Goal: Complete application form

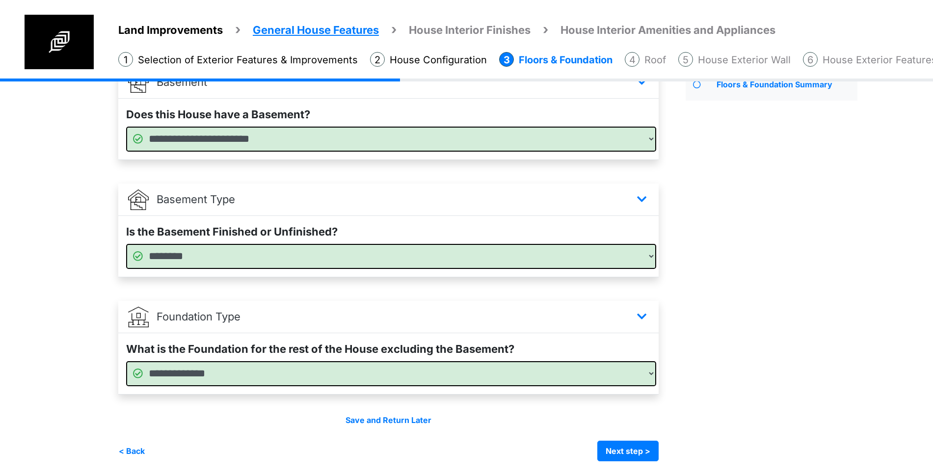
scroll to position [90, 0]
click at [635, 449] on button "Next step >" at bounding box center [628, 451] width 61 height 21
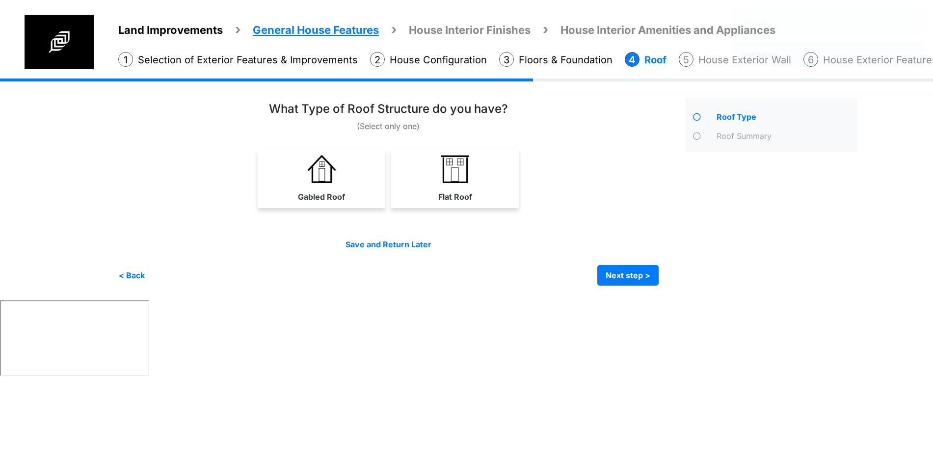
scroll to position [0, 0]
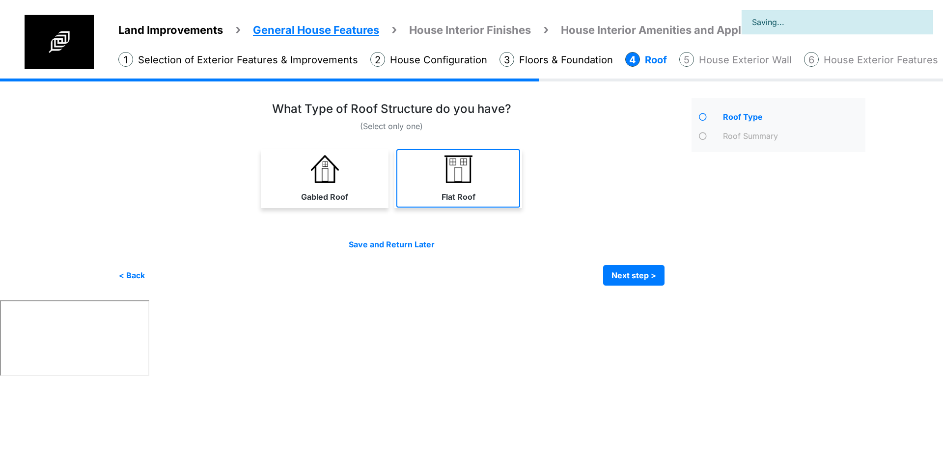
click at [460, 192] on label "Flat Roof" at bounding box center [458, 197] width 34 height 12
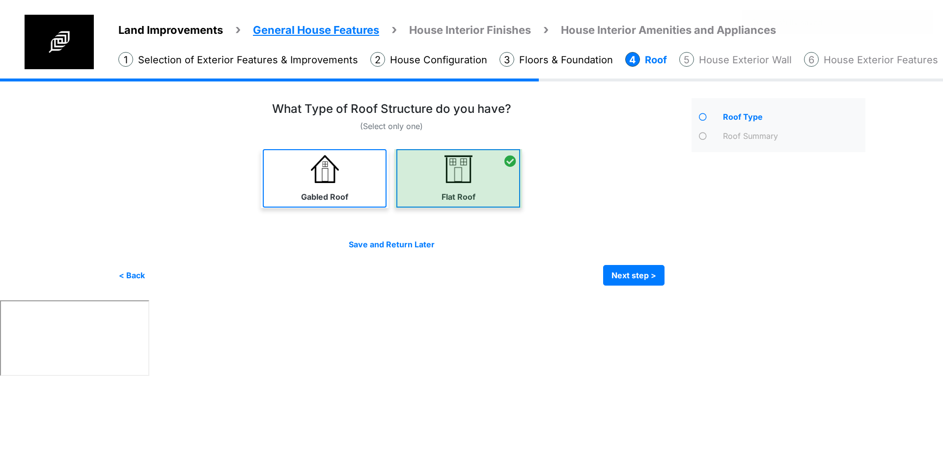
click at [361, 207] on div "Gabled Roof" at bounding box center [325, 178] width 128 height 59
click at [429, 192] on link "Flat Roof" at bounding box center [458, 178] width 124 height 58
click at [333, 191] on label "Gabled Roof" at bounding box center [324, 197] width 47 height 12
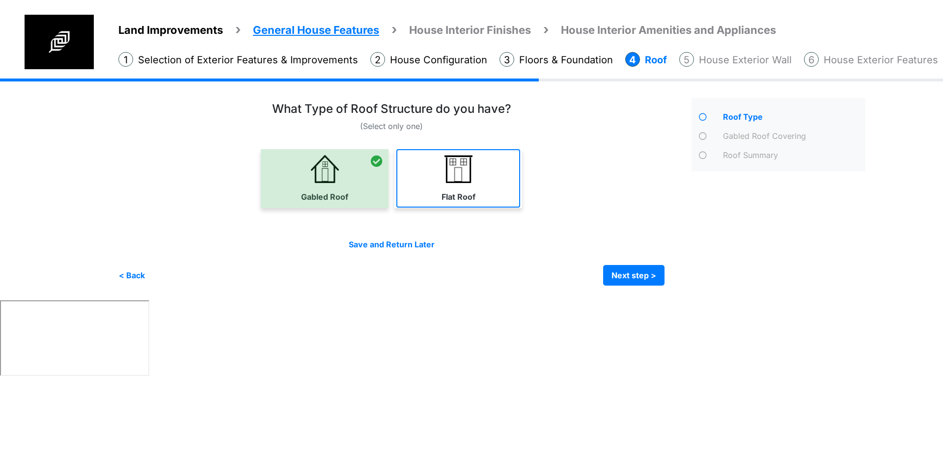
click at [467, 184] on link "Flat Roof" at bounding box center [458, 178] width 124 height 58
select select "*"
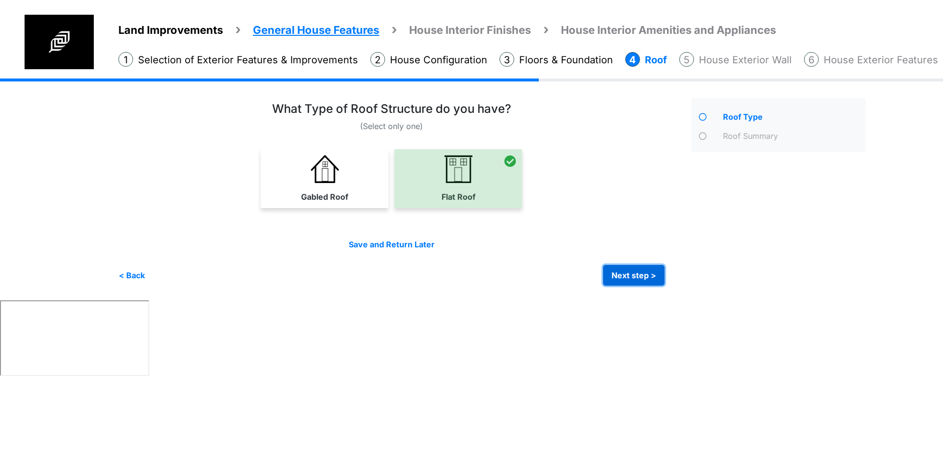
click at [632, 275] on button "Next step >" at bounding box center [633, 275] width 61 height 21
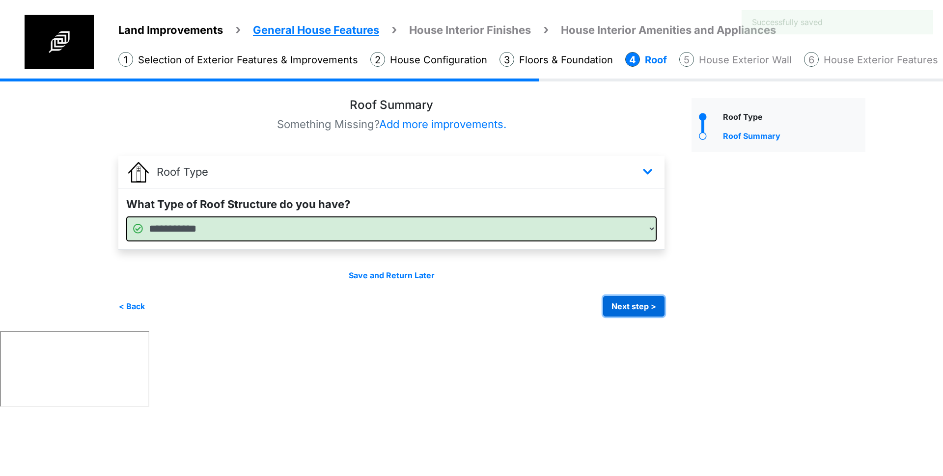
click at [655, 305] on button "Next step >" at bounding box center [633, 306] width 61 height 21
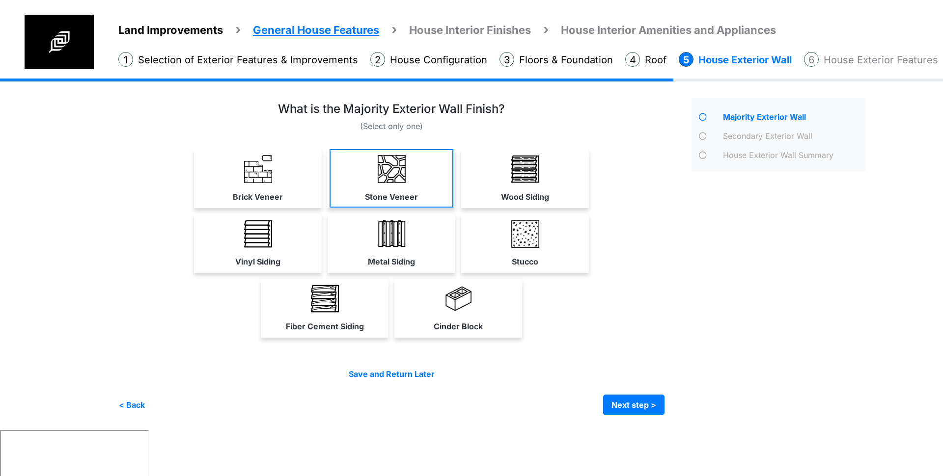
click at [271, 176] on img at bounding box center [258, 169] width 28 height 28
select select "**"
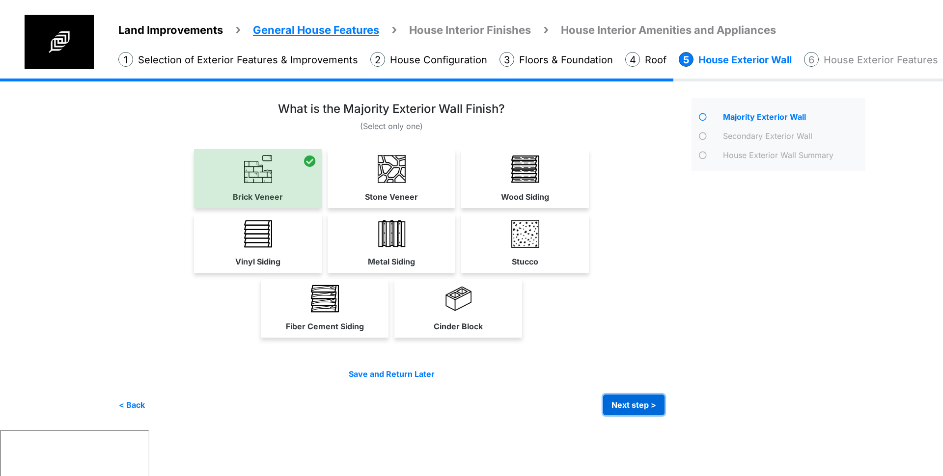
click at [629, 395] on button "Next step >" at bounding box center [633, 405] width 61 height 21
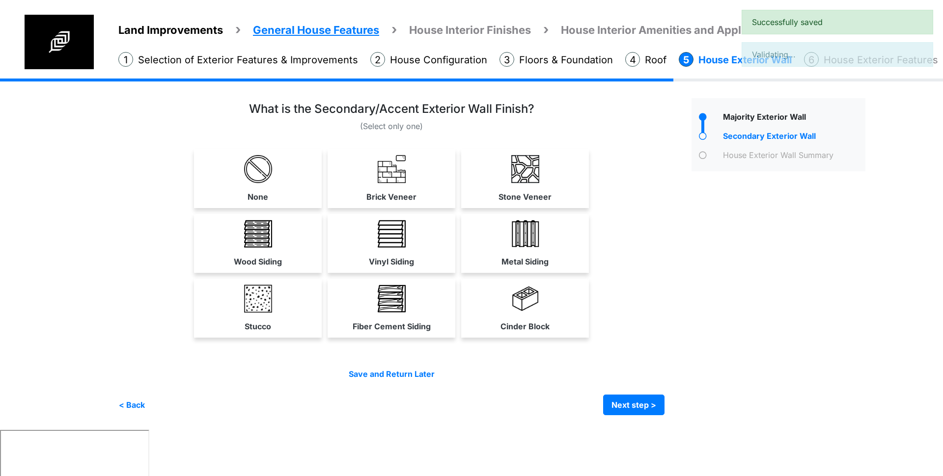
click at [519, 333] on link "Cinder Block" at bounding box center [525, 308] width 124 height 58
select select "**"
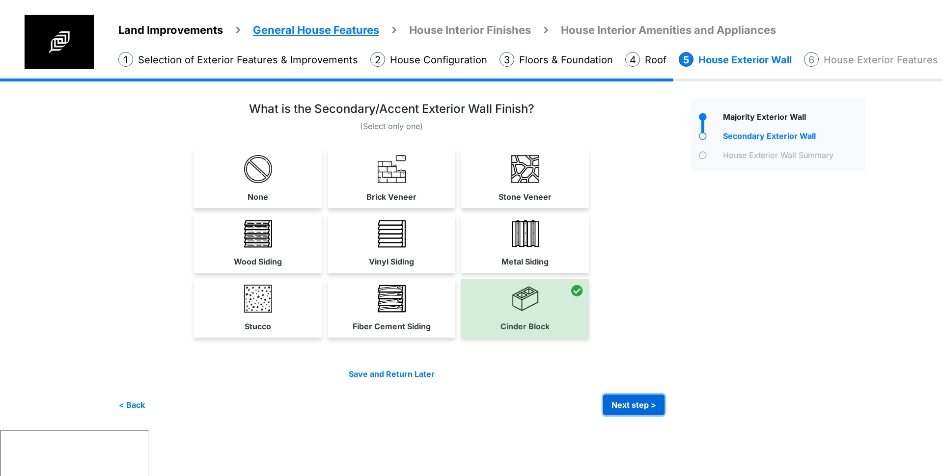
click at [626, 402] on button "Next step >" at bounding box center [633, 405] width 61 height 21
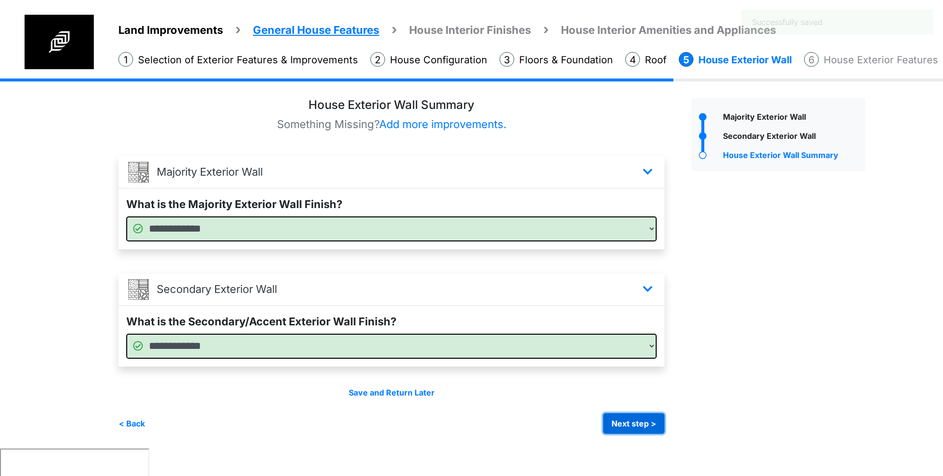
click at [642, 419] on button "Next step >" at bounding box center [633, 423] width 61 height 21
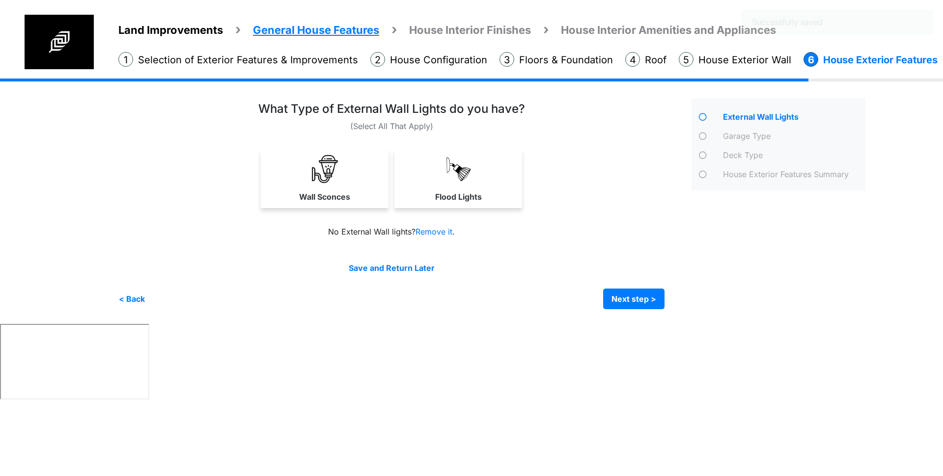
click at [443, 184] on link "Flood Lights" at bounding box center [458, 178] width 128 height 58
click at [330, 183] on link "Wall Sconces" at bounding box center [325, 178] width 128 height 58
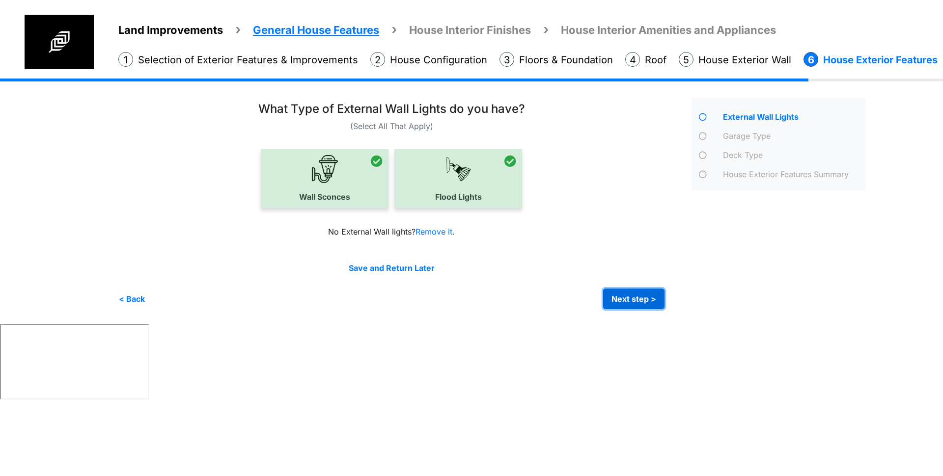
click at [633, 300] on button "Next step >" at bounding box center [633, 299] width 61 height 21
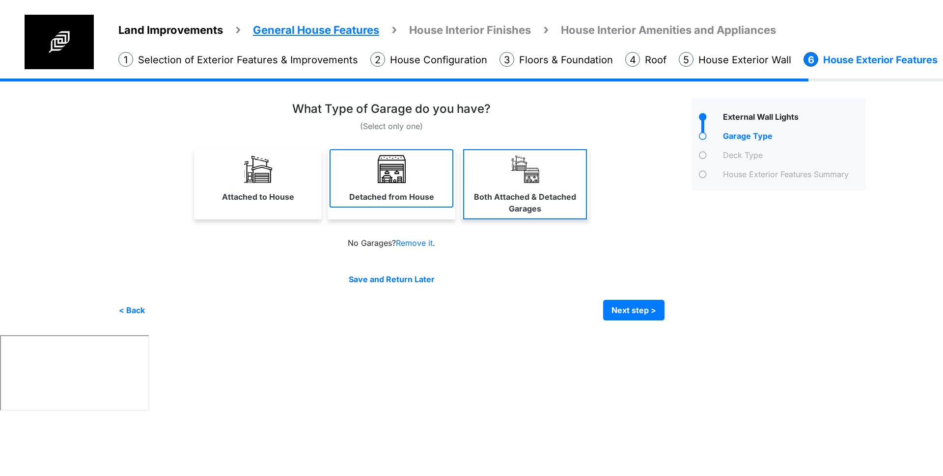
click at [393, 191] on label "Detached from House" at bounding box center [391, 197] width 85 height 12
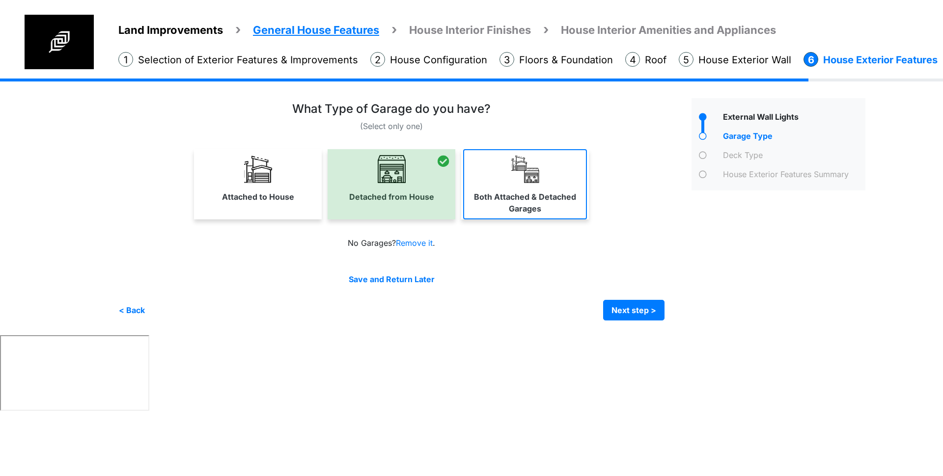
click at [479, 203] on label "Both Attached & Detached Garages" at bounding box center [525, 203] width 122 height 24
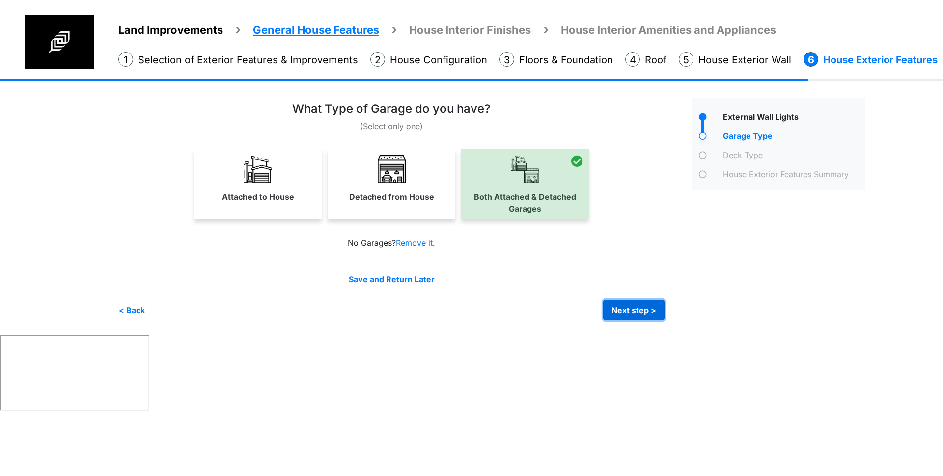
click at [622, 307] on button "Next step >" at bounding box center [633, 310] width 61 height 21
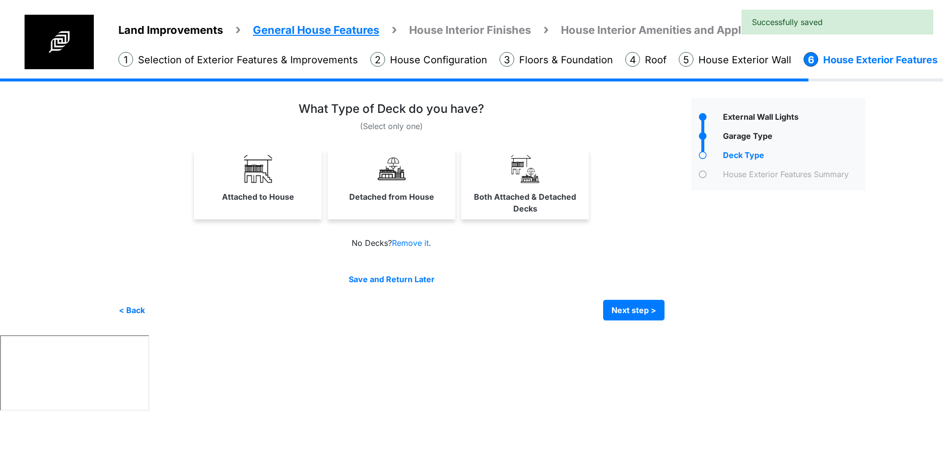
click at [515, 215] on link "Both Attached & Detached Decks" at bounding box center [525, 184] width 124 height 70
select select "*"
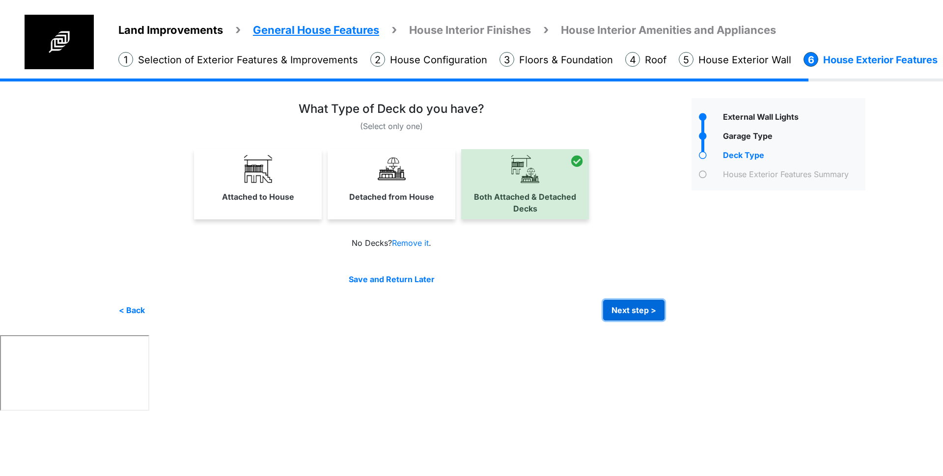
click at [624, 310] on button "Next step >" at bounding box center [633, 310] width 61 height 21
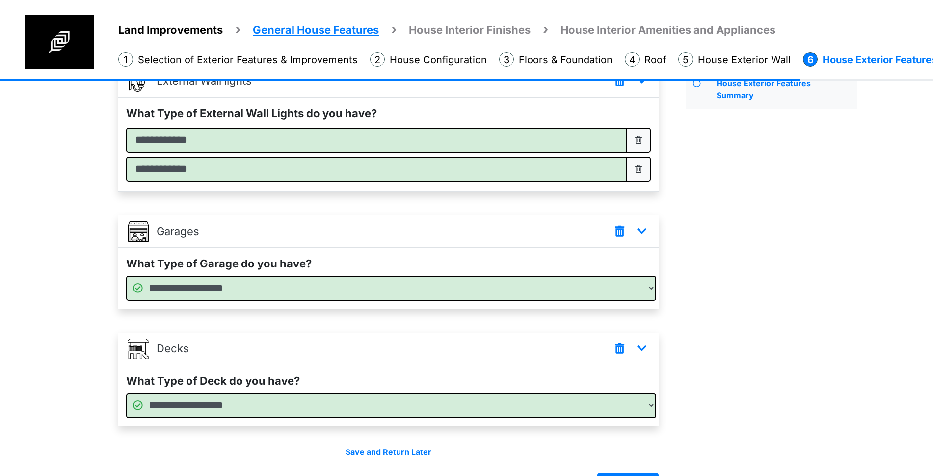
scroll to position [123, 0]
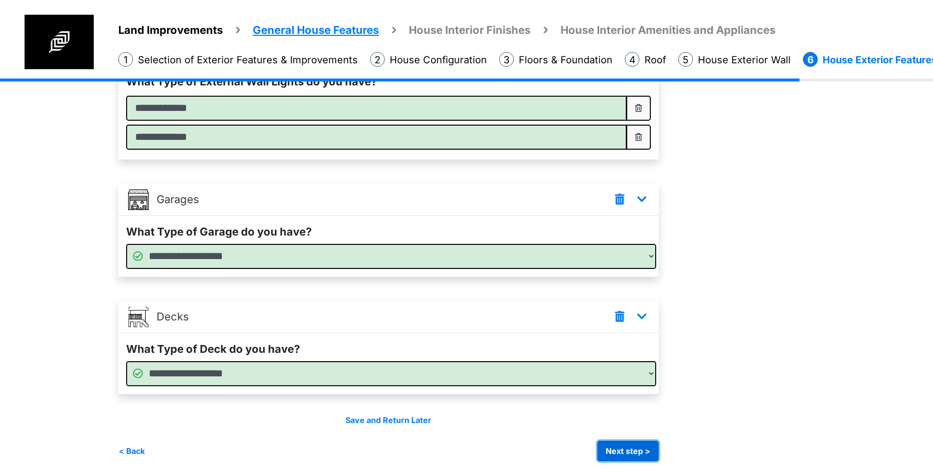
click at [654, 455] on button "Next step >" at bounding box center [628, 451] width 61 height 21
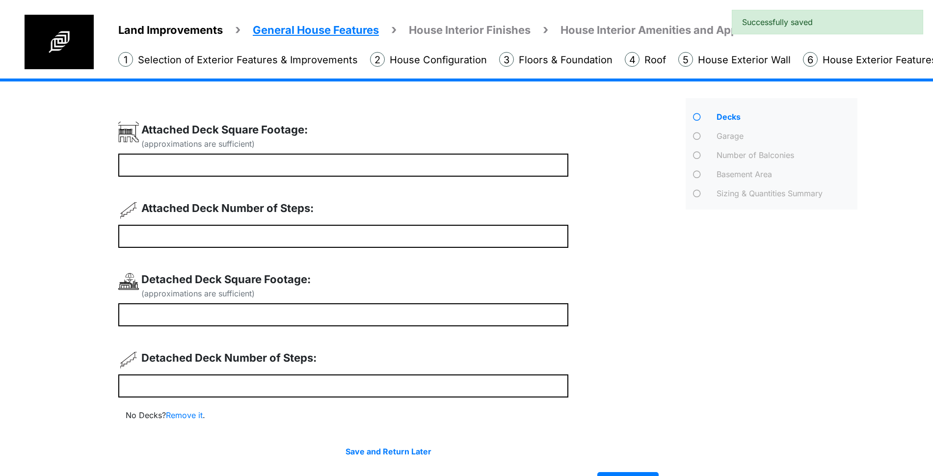
scroll to position [31, 0]
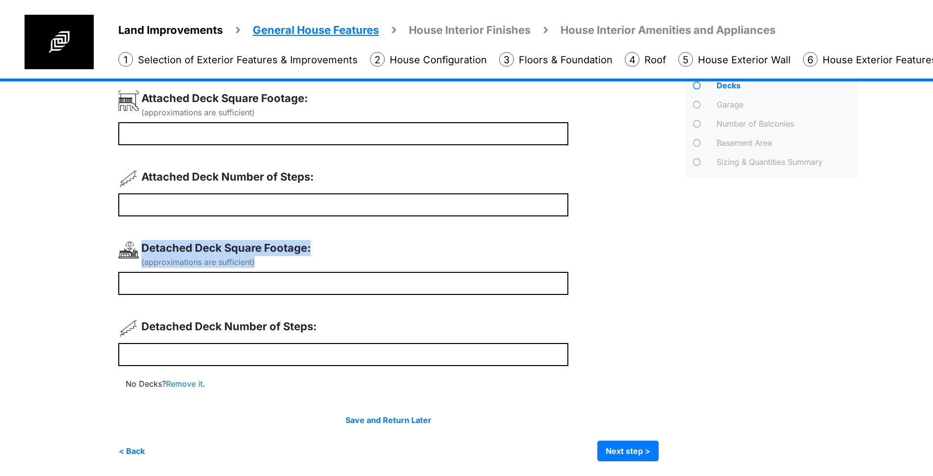
drag, startPoint x: 260, startPoint y: 262, endPoint x: 138, endPoint y: 258, distance: 121.8
click at [138, 258] on div "Detached Deck Square Footage: (approximations are sufficient)" at bounding box center [343, 256] width 450 height 32
click at [356, 245] on div "Detached Deck Square Footage: (approximations are sufficient)" at bounding box center [343, 256] width 450 height 32
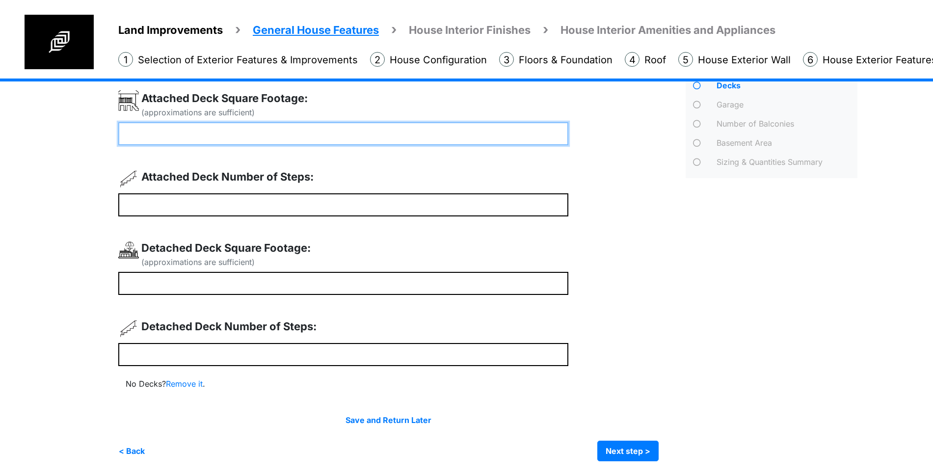
click at [379, 132] on input "number" at bounding box center [343, 133] width 450 height 23
click at [376, 133] on input "number" at bounding box center [343, 133] width 450 height 23
type input "***"
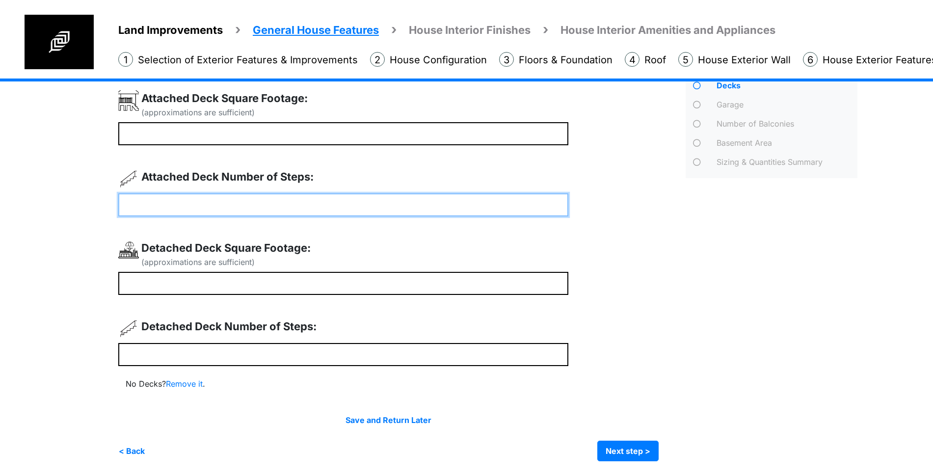
type input "*"
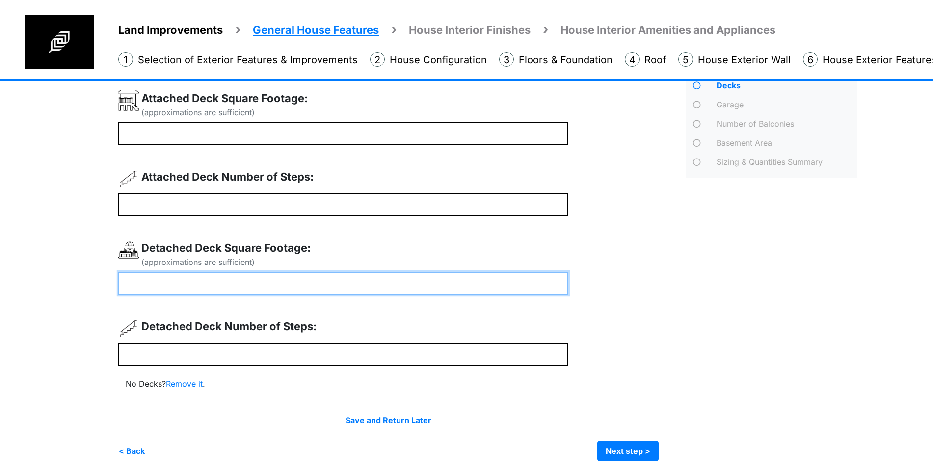
type input "***"
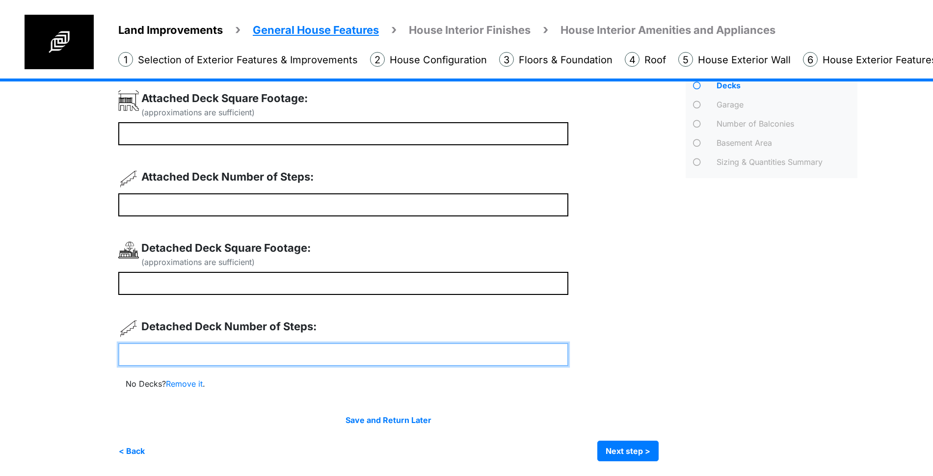
type input "*"
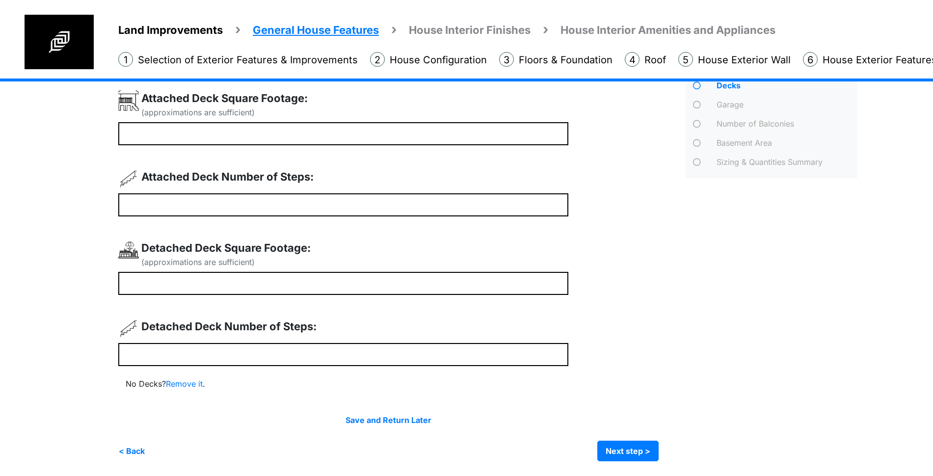
click at [704, 311] on div "Decks" at bounding box center [772, 264] width 187 height 395
click at [632, 453] on button "Next step >" at bounding box center [628, 451] width 61 height 21
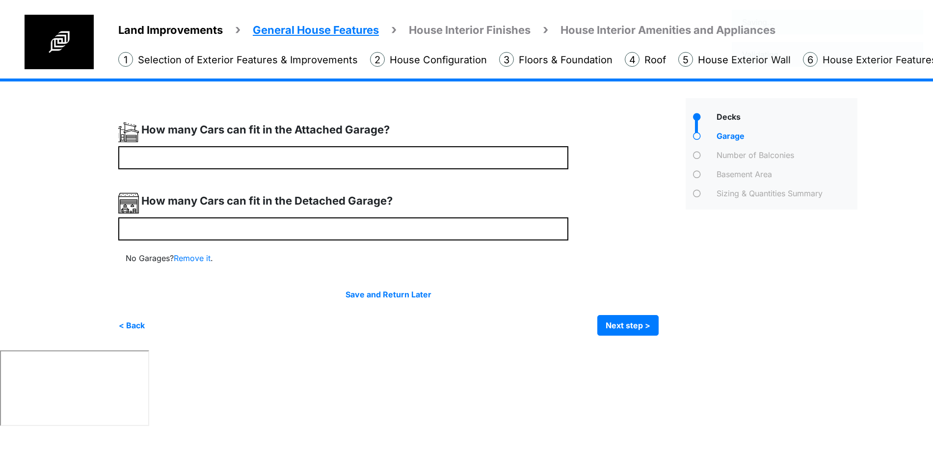
scroll to position [0, 0]
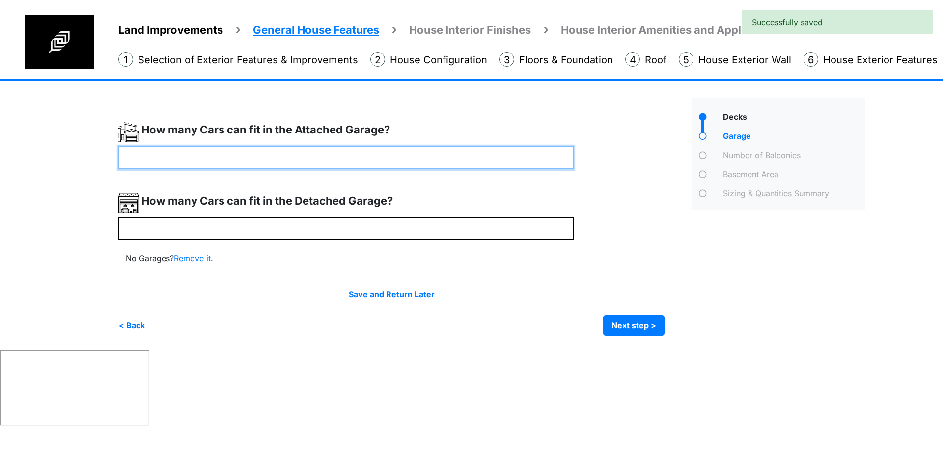
click at [238, 164] on input "number" at bounding box center [345, 157] width 455 height 23
type input "*"
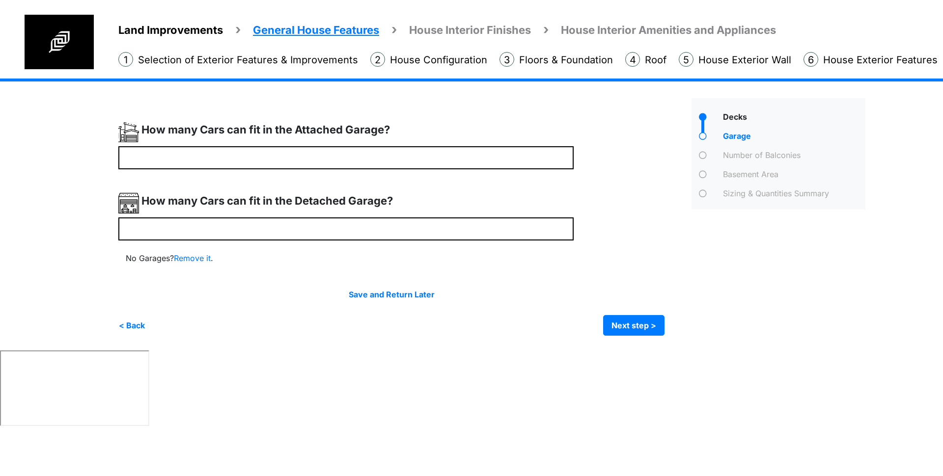
click at [389, 215] on div "How many Cars can fit in the Detached Garage?" at bounding box center [345, 205] width 455 height 25
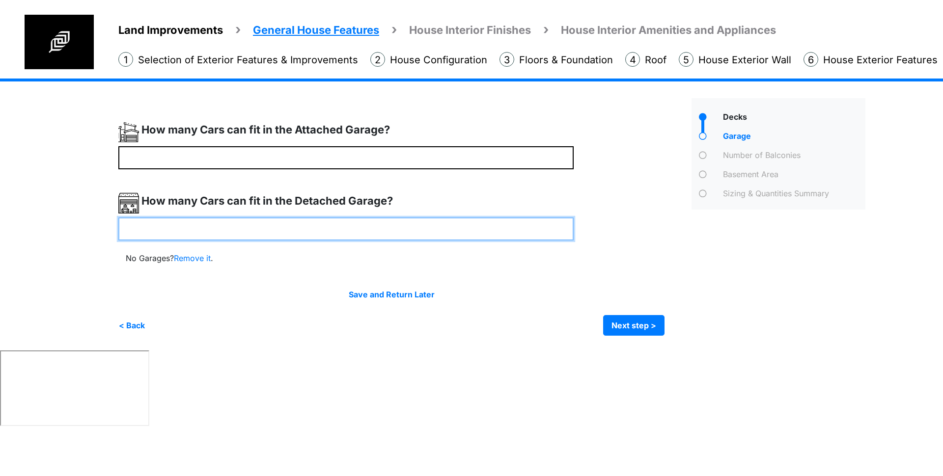
click at [390, 225] on input "number" at bounding box center [345, 228] width 455 height 23
type input "*"
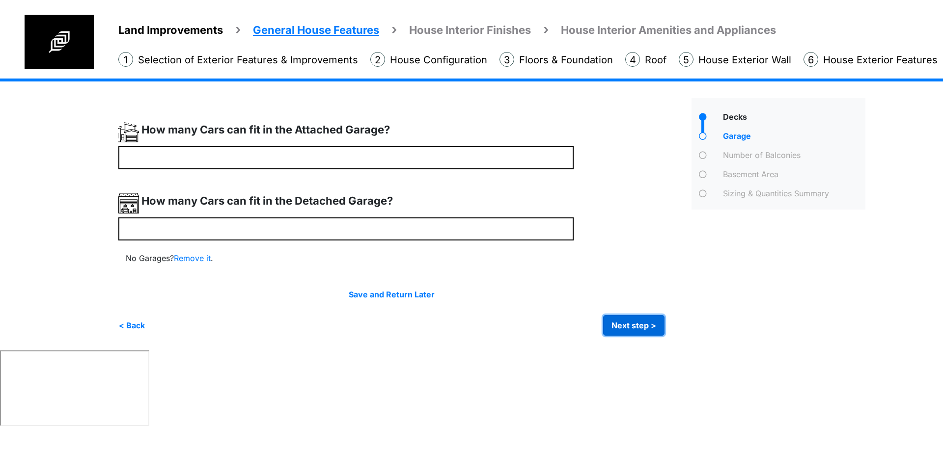
click at [637, 328] on button "Next step >" at bounding box center [633, 325] width 61 height 21
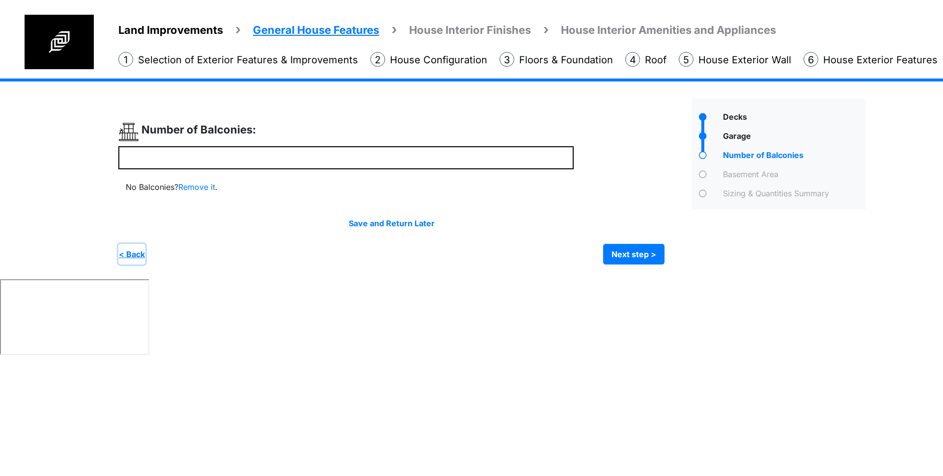
click at [137, 253] on button "< Back" at bounding box center [131, 254] width 27 height 21
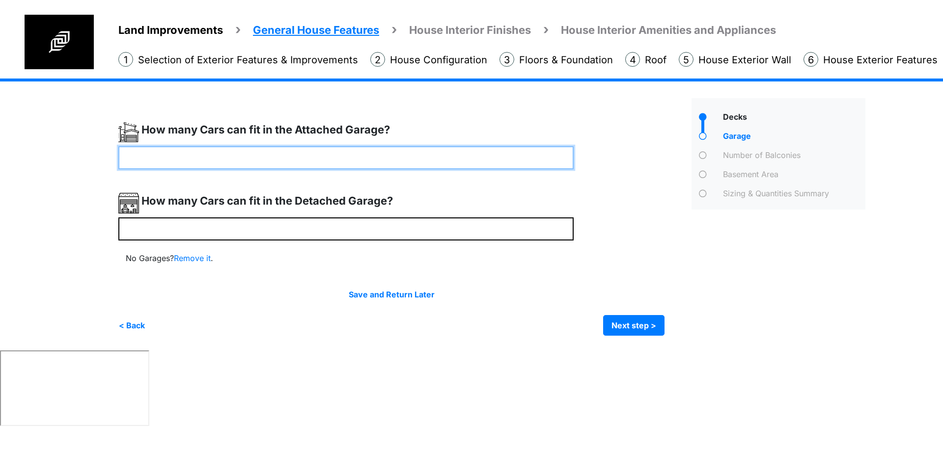
click at [162, 158] on input "*" at bounding box center [345, 157] width 455 height 23
drag, startPoint x: 119, startPoint y: 153, endPoint x: 19, endPoint y: 152, distance: 100.2
click at [19, 154] on div "Land Improvements General House Features House Interior Finishes House Interior…" at bounding box center [471, 215] width 943 height 272
type input "*"
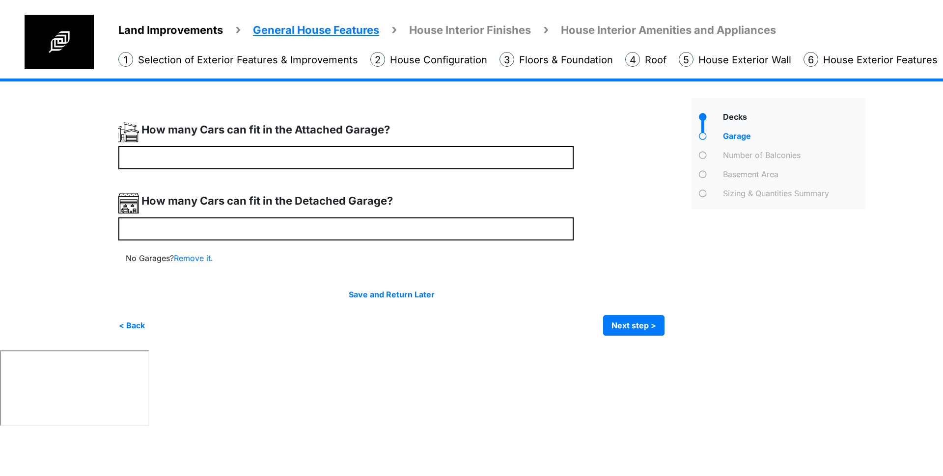
click at [497, 204] on div "How many Cars can fit in the Detached Garage?" at bounding box center [345, 205] width 455 height 25
click at [637, 327] on button "Next step >" at bounding box center [633, 325] width 61 height 21
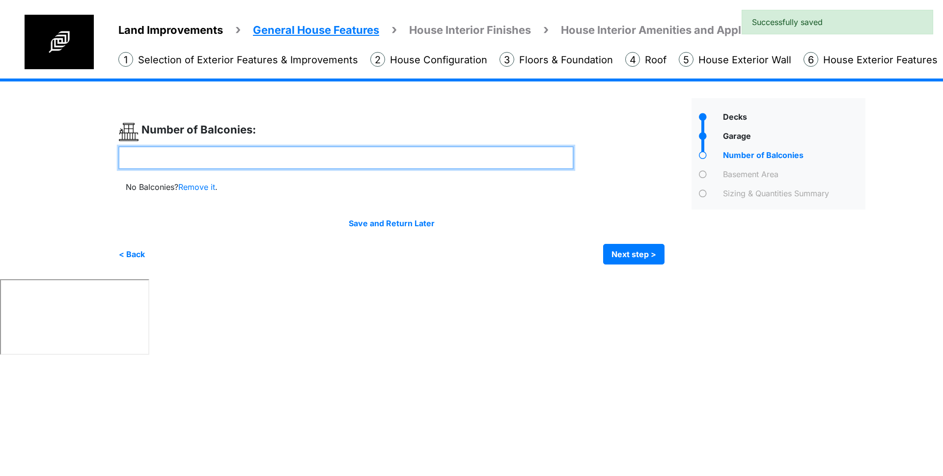
click at [344, 160] on input "number" at bounding box center [345, 157] width 455 height 23
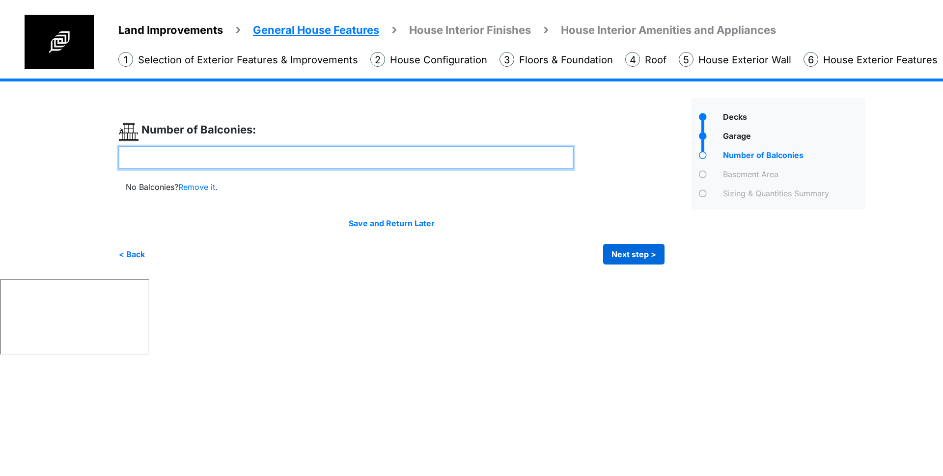
type input "*"
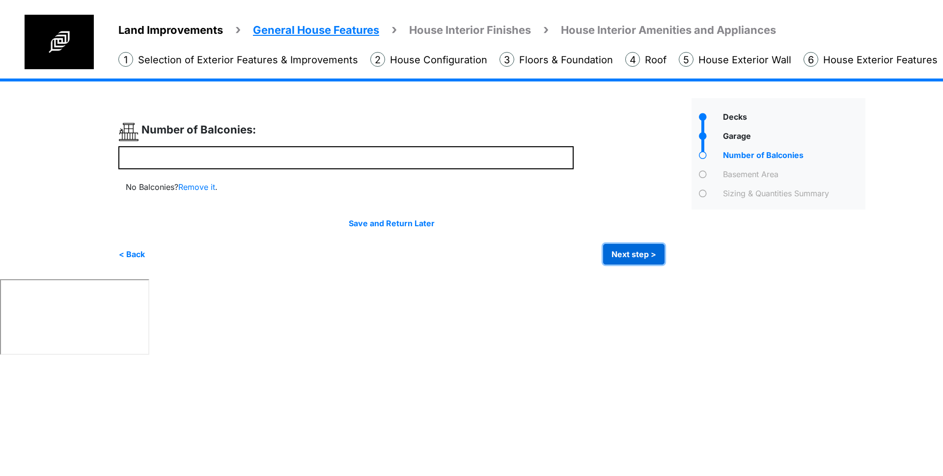
type input "*"
click at [625, 249] on button "Next step >" at bounding box center [633, 254] width 61 height 21
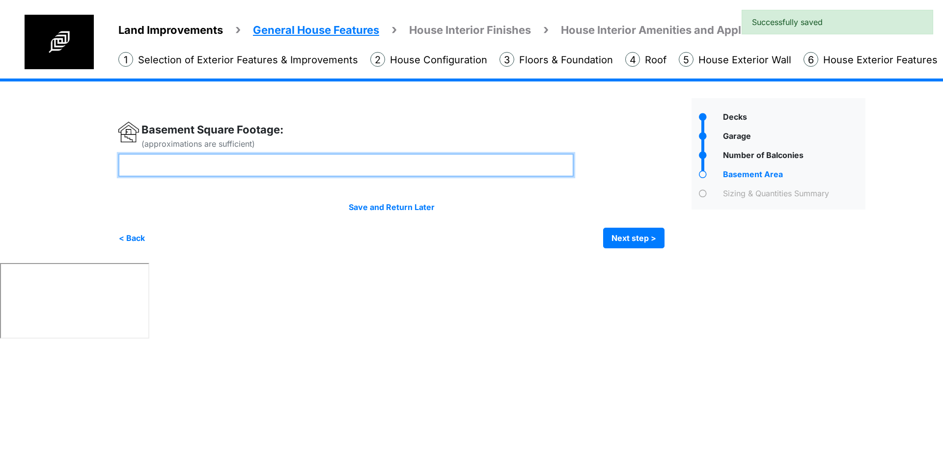
click at [376, 172] on input "number" at bounding box center [345, 165] width 455 height 23
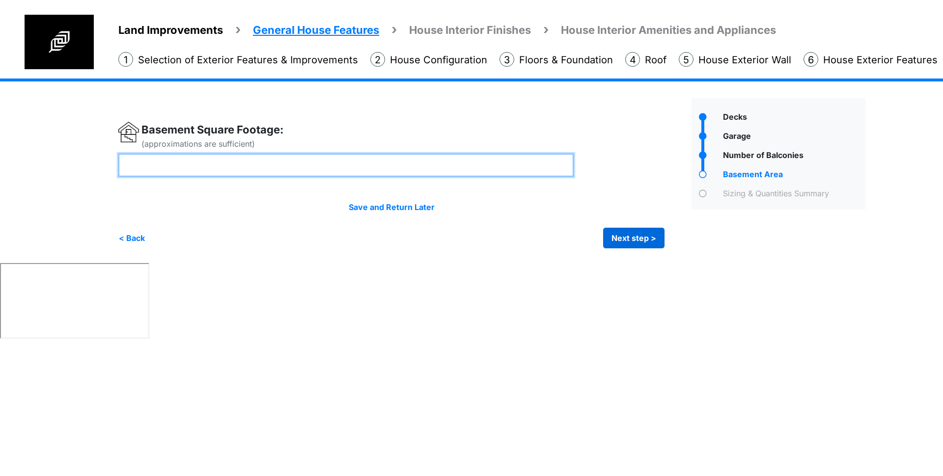
type input "****"
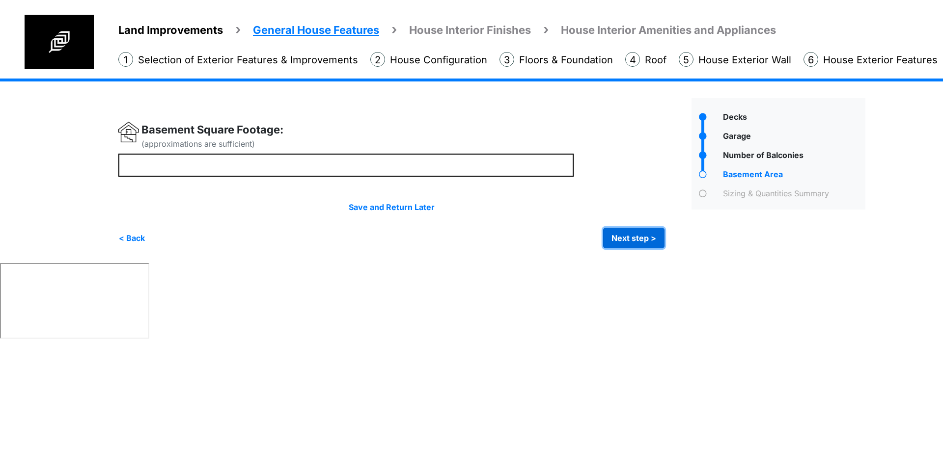
click at [639, 233] on button "Next step >" at bounding box center [633, 238] width 61 height 21
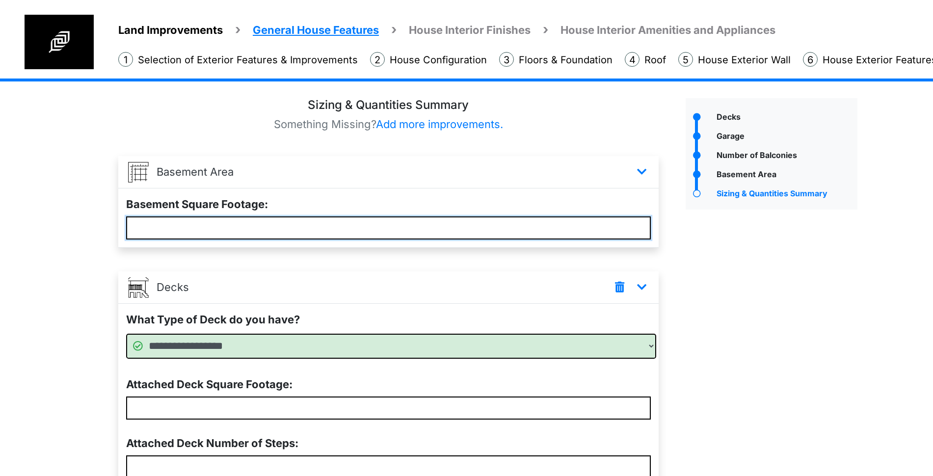
click at [640, 223] on input "****" at bounding box center [388, 228] width 525 height 23
type input "****"
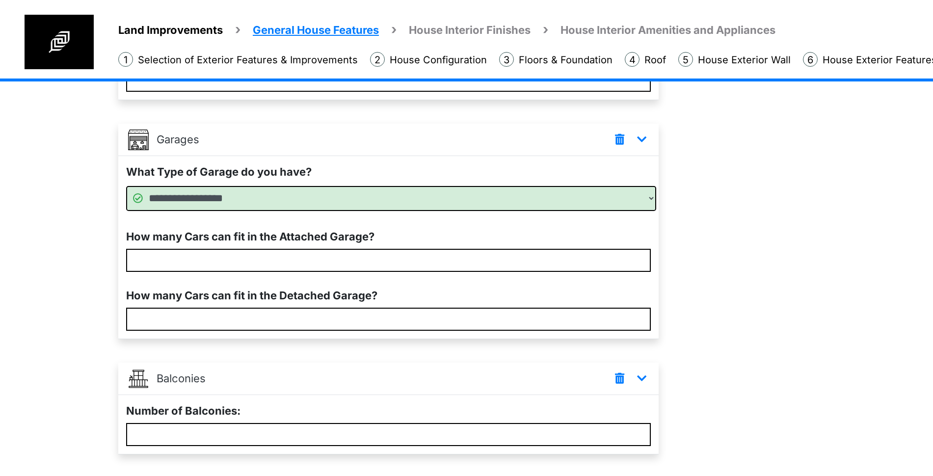
scroll to position [565, 0]
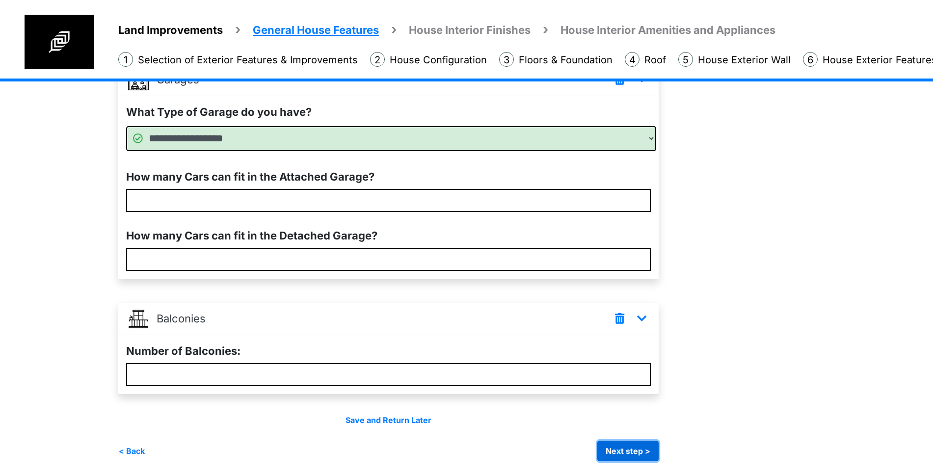
click at [647, 451] on button "Next step >" at bounding box center [628, 451] width 61 height 21
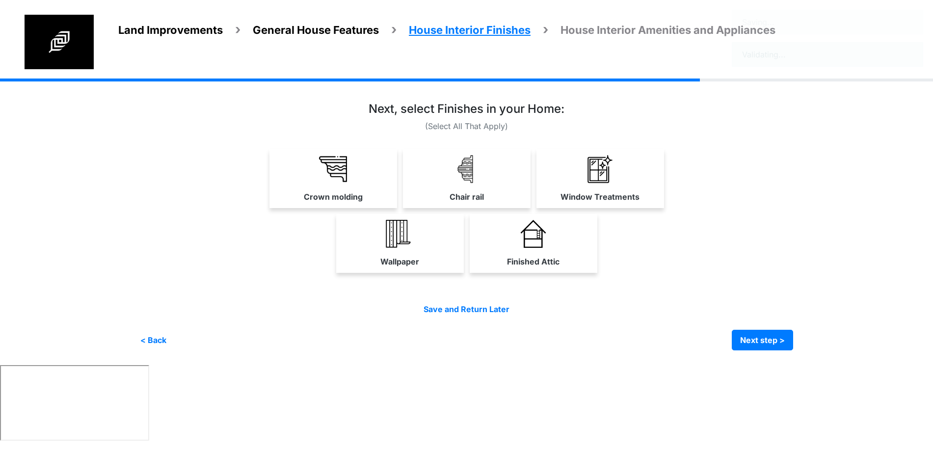
scroll to position [0, 0]
click at [351, 165] on img at bounding box center [338, 169] width 28 height 28
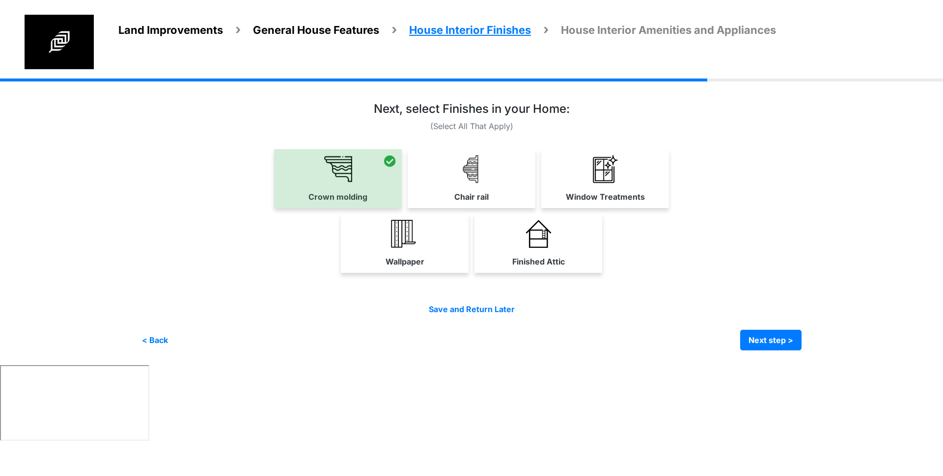
click at [496, 168] on link "Chair rail" at bounding box center [471, 178] width 128 height 58
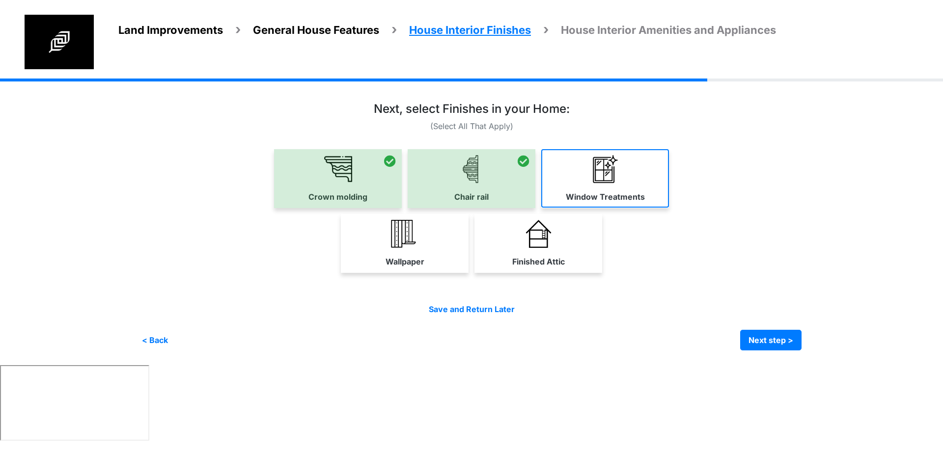
click at [662, 175] on link "Window Treatments" at bounding box center [605, 178] width 128 height 58
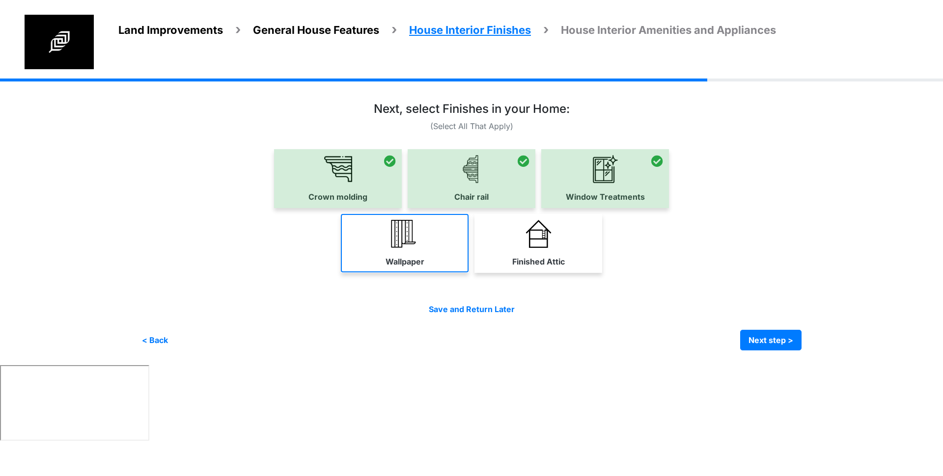
click at [447, 254] on link "Wallpaper" at bounding box center [405, 243] width 128 height 58
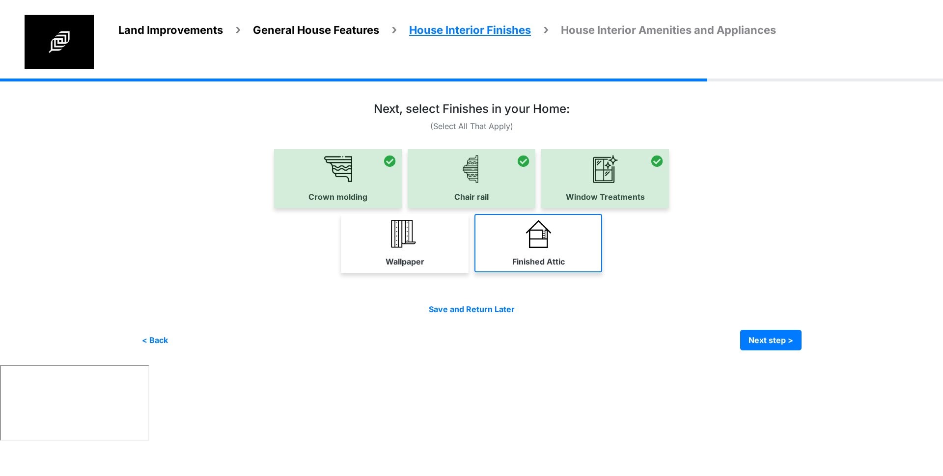
click at [535, 249] on link "Finished Attic" at bounding box center [538, 243] width 128 height 58
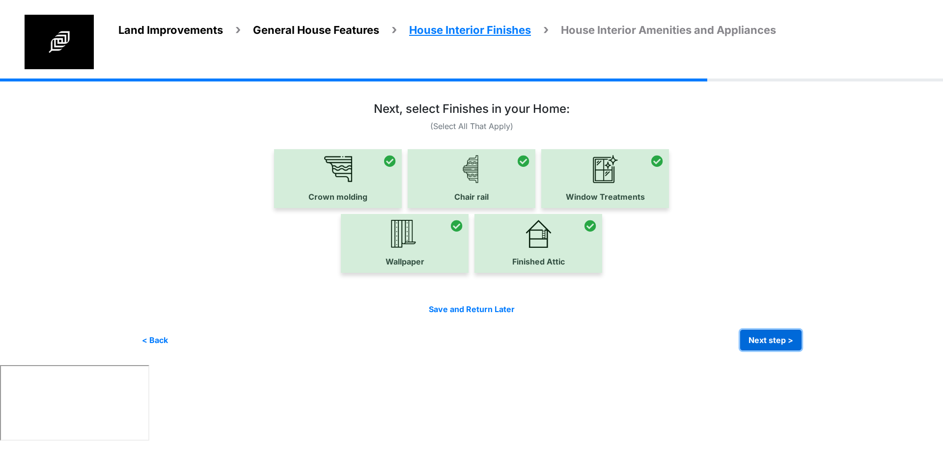
click at [784, 341] on button "Next step >" at bounding box center [770, 340] width 61 height 21
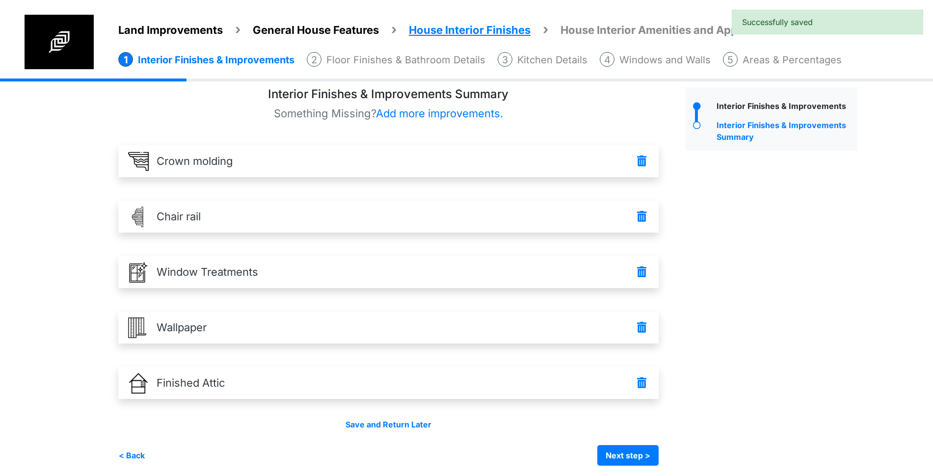
scroll to position [15, 0]
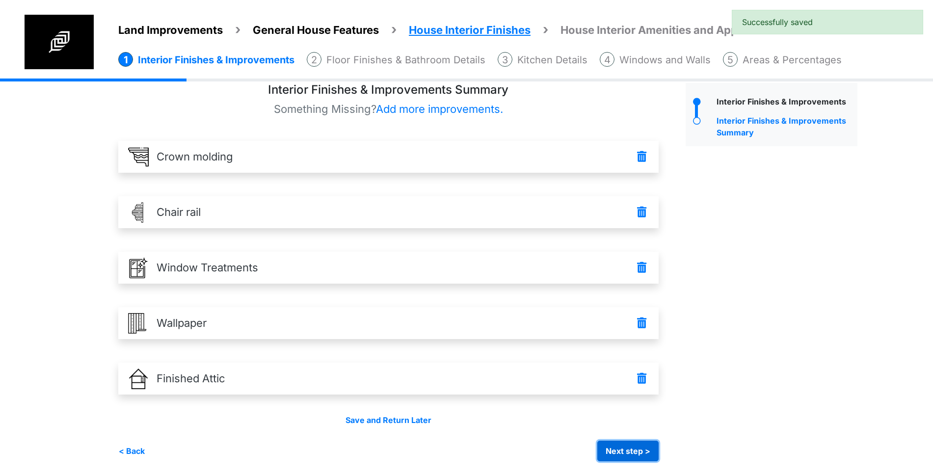
click at [617, 445] on button "Next step >" at bounding box center [628, 451] width 61 height 21
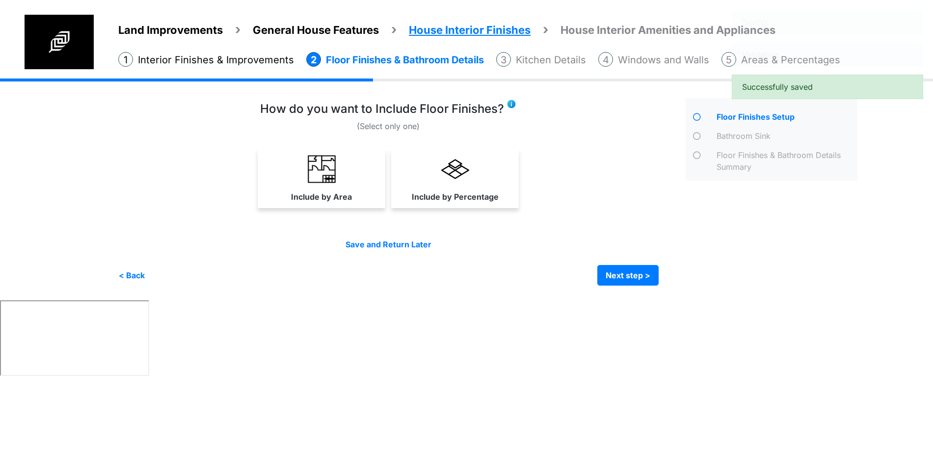
scroll to position [0, 0]
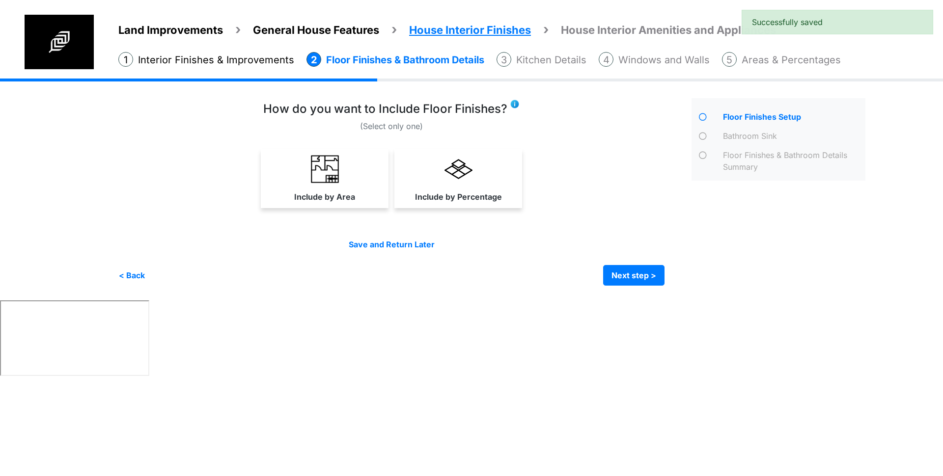
click at [318, 174] on img at bounding box center [325, 169] width 28 height 28
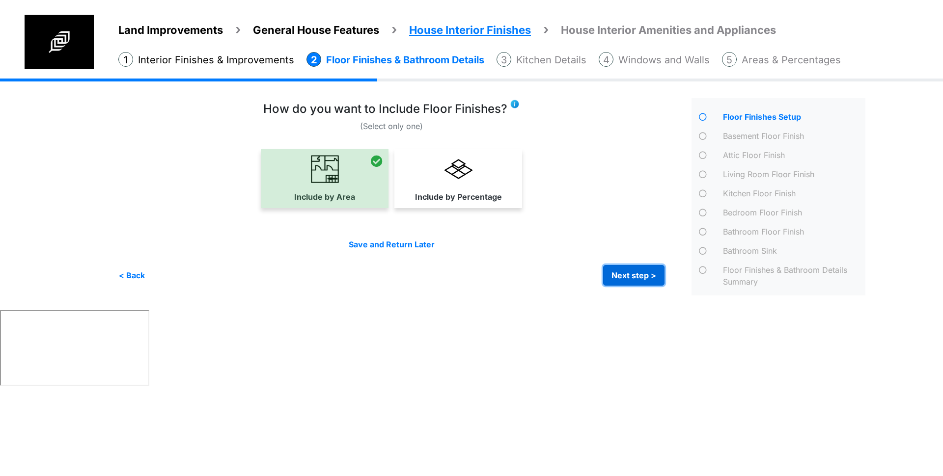
click at [637, 272] on button "Next step >" at bounding box center [633, 275] width 61 height 21
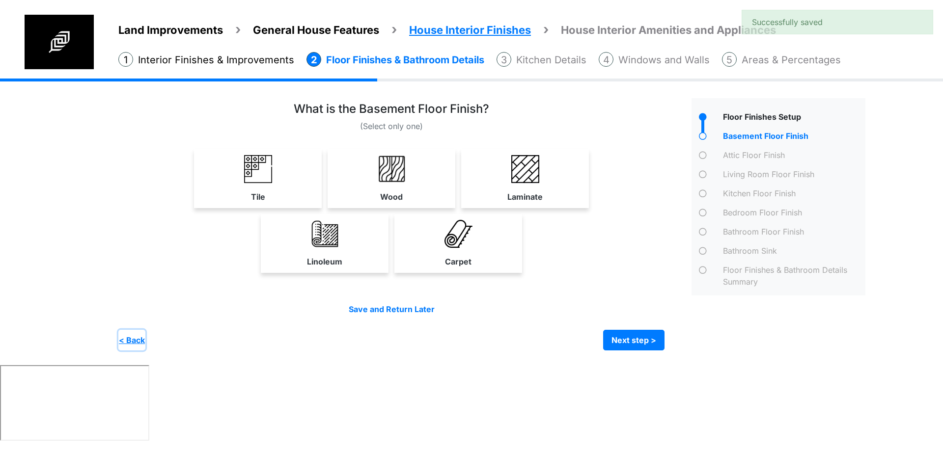
click at [134, 341] on button "< Back" at bounding box center [131, 340] width 27 height 21
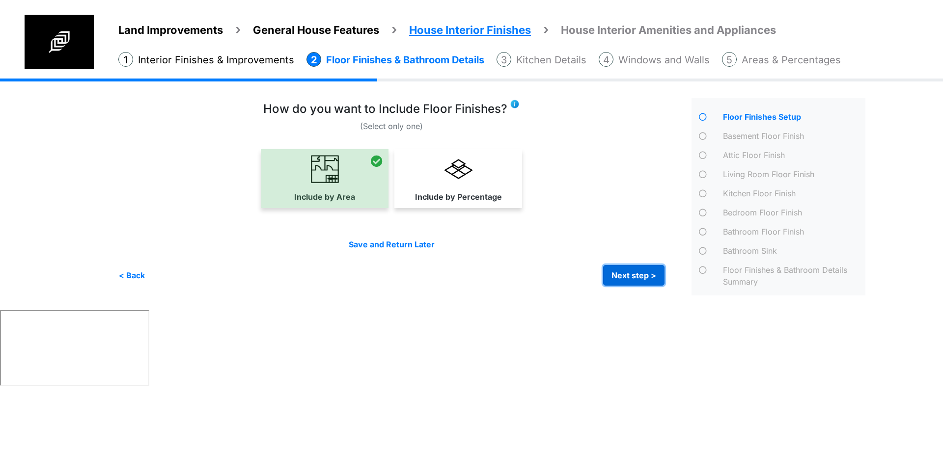
click at [638, 274] on button "Next step >" at bounding box center [633, 275] width 61 height 21
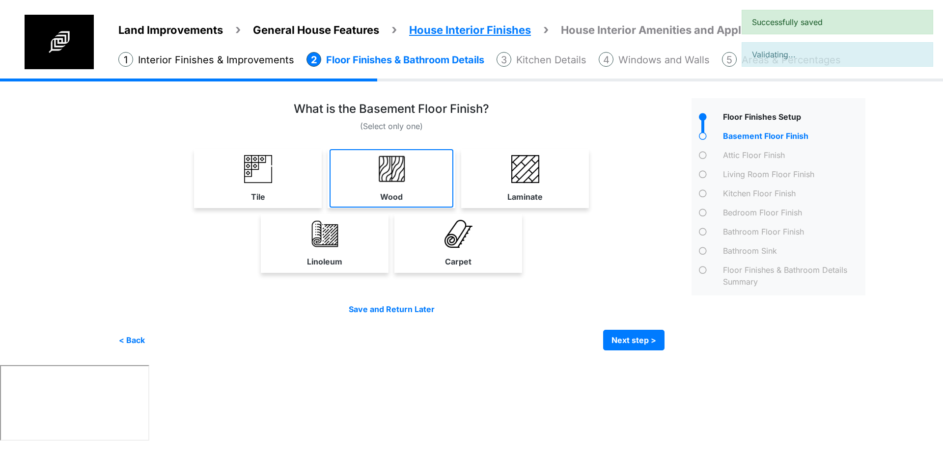
click at [387, 189] on link "Wood" at bounding box center [391, 178] width 124 height 58
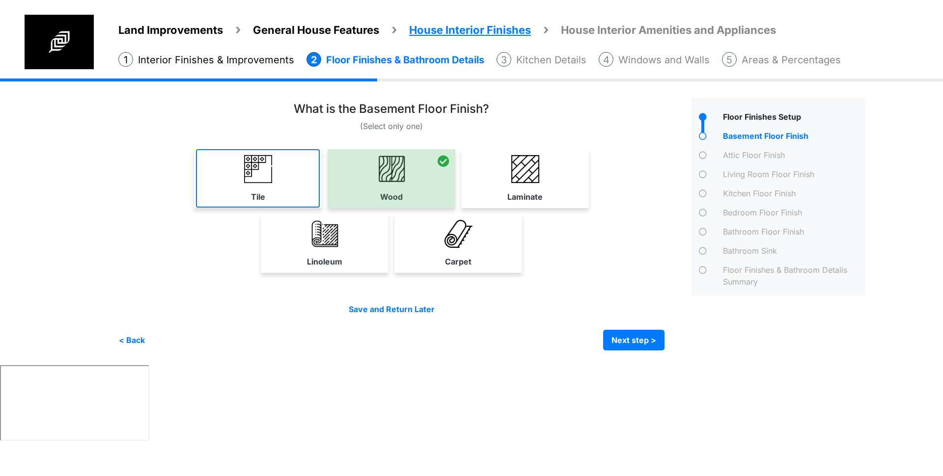
click at [247, 175] on img at bounding box center [258, 169] width 28 height 28
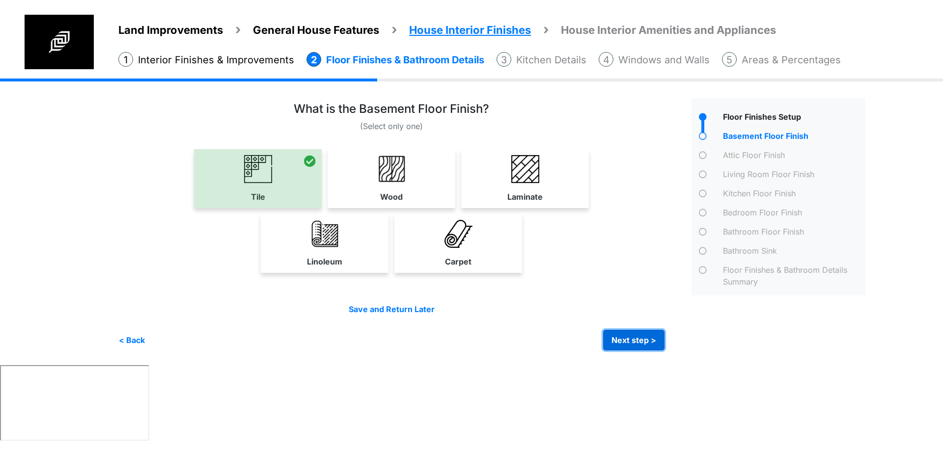
click at [619, 340] on button "Next step >" at bounding box center [633, 340] width 61 height 21
click at [0, 0] on button "Next step >" at bounding box center [0, 0] width 0 height 0
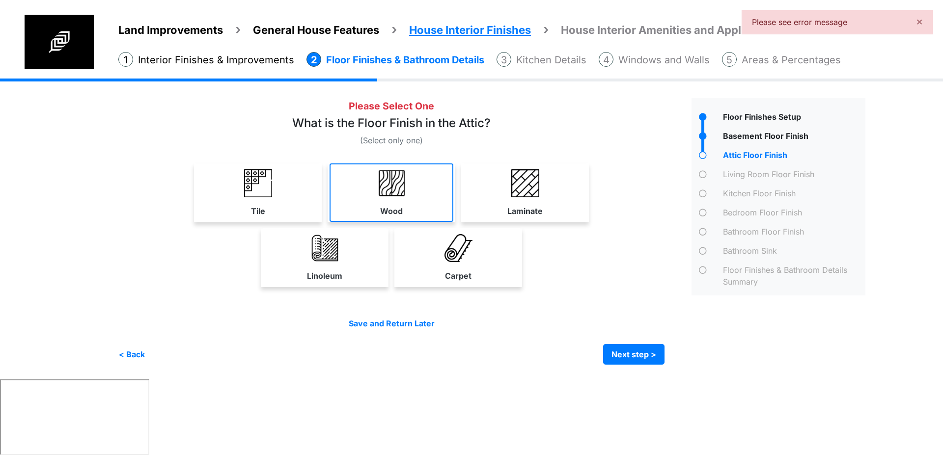
click at [412, 186] on link "Wood" at bounding box center [391, 192] width 124 height 58
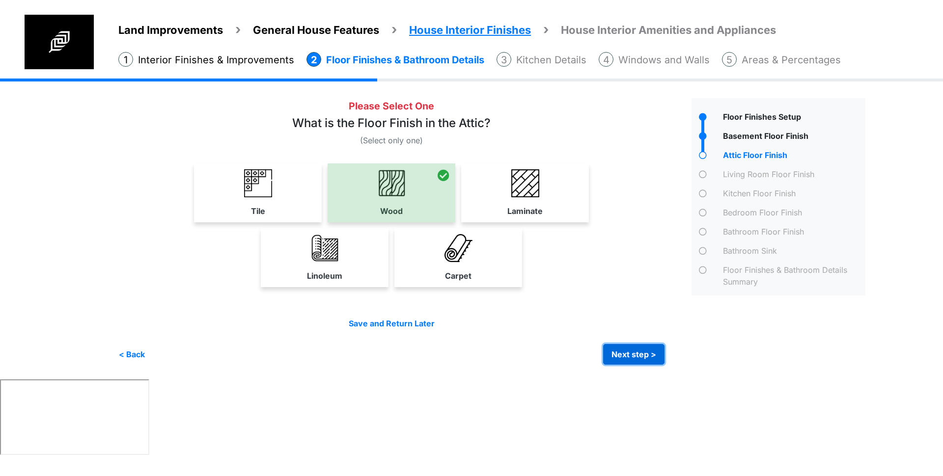
click at [628, 353] on button "Next step >" at bounding box center [633, 354] width 61 height 21
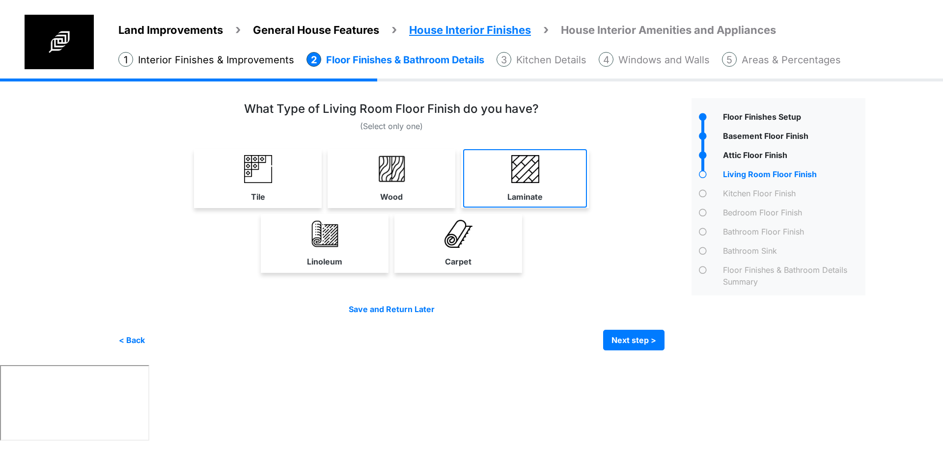
click at [506, 181] on link "Laminate" at bounding box center [525, 178] width 124 height 58
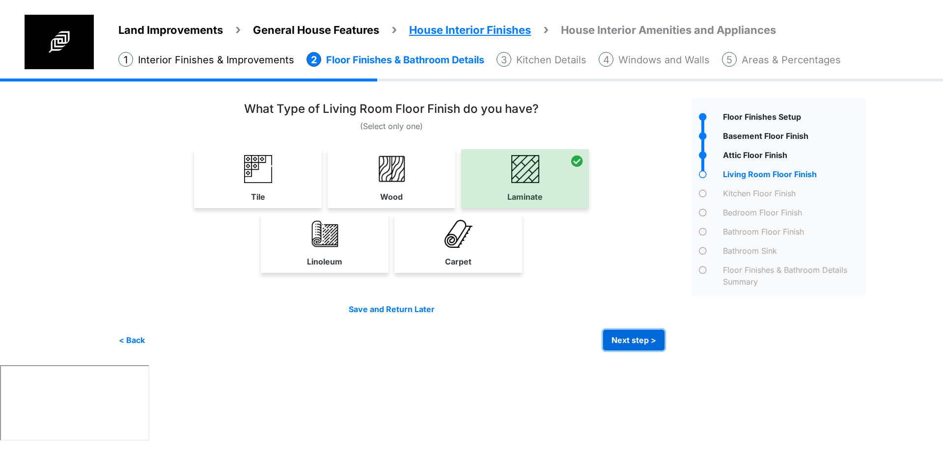
click at [630, 341] on button "Next step >" at bounding box center [633, 340] width 61 height 21
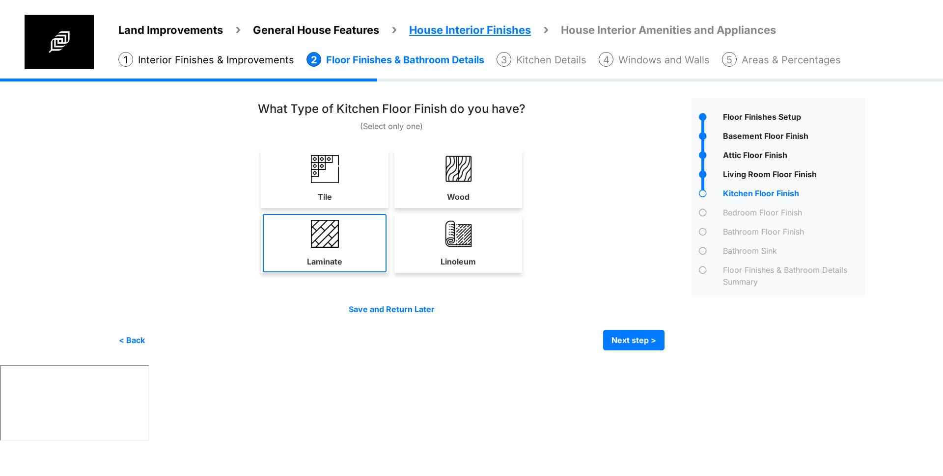
click at [323, 251] on link "Laminate" at bounding box center [325, 243] width 124 height 58
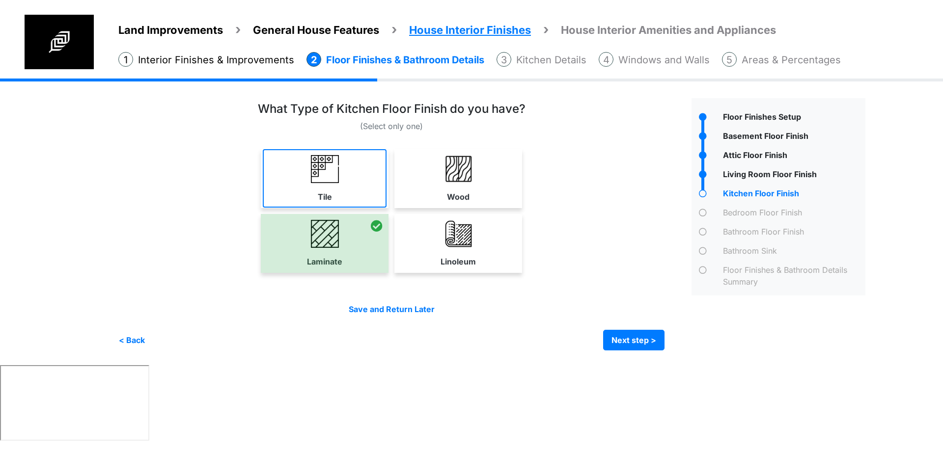
click at [322, 180] on img at bounding box center [325, 169] width 28 height 28
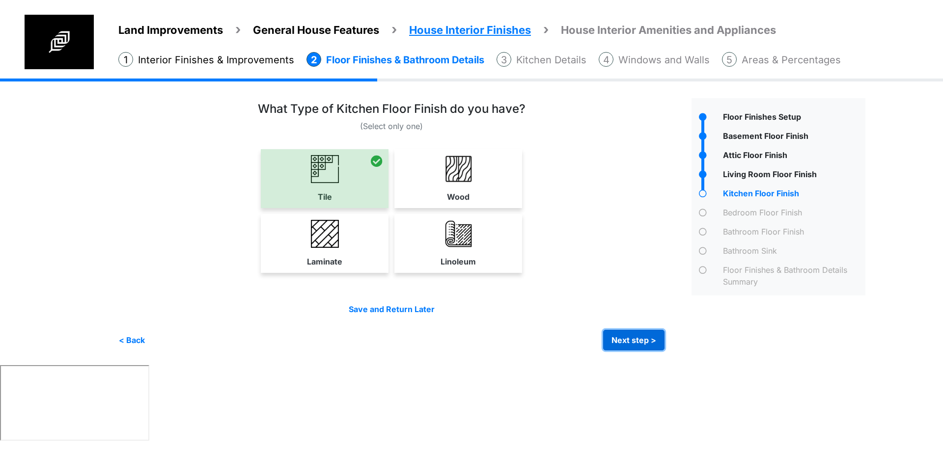
click at [638, 342] on button "Next step >" at bounding box center [633, 340] width 61 height 21
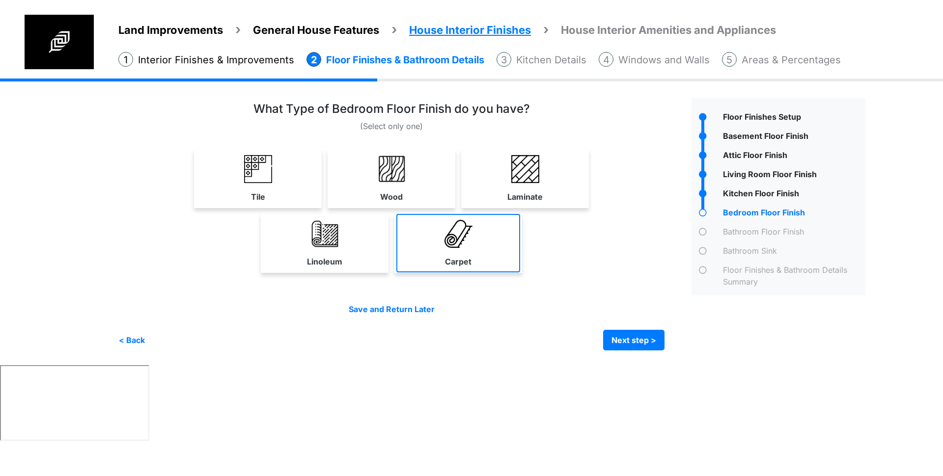
click at [453, 269] on link "Carpet" at bounding box center [458, 243] width 124 height 58
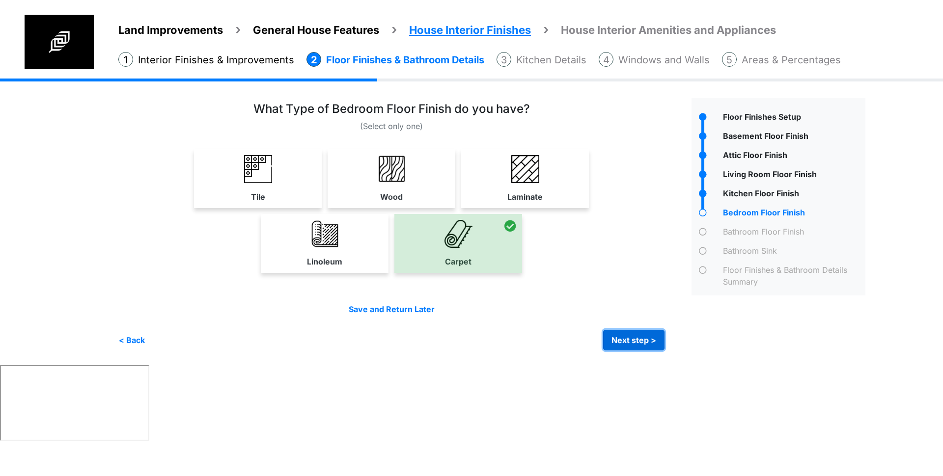
click at [636, 340] on button "Next step >" at bounding box center [633, 340] width 61 height 21
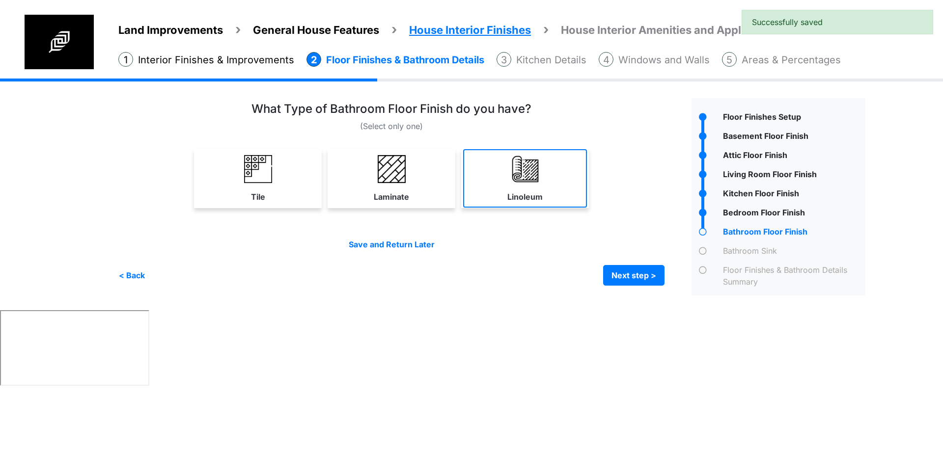
click at [499, 173] on link "Linoleum" at bounding box center [525, 178] width 124 height 58
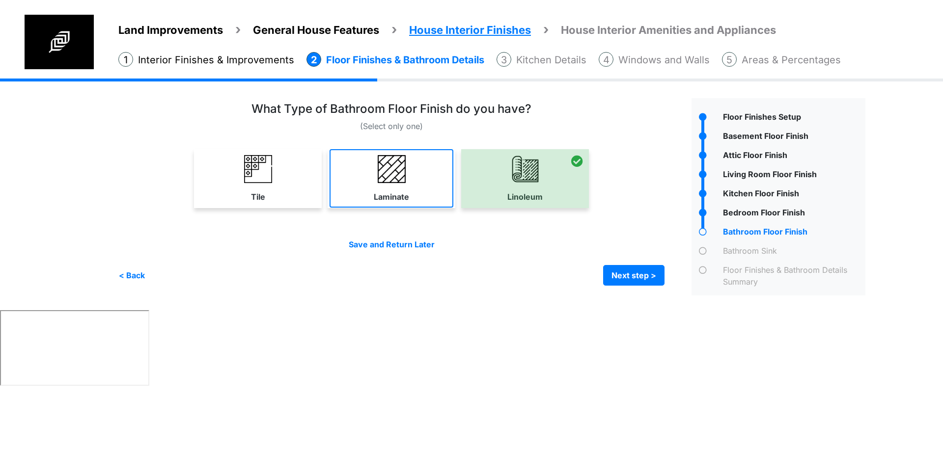
click at [337, 177] on link "Laminate" at bounding box center [391, 178] width 124 height 58
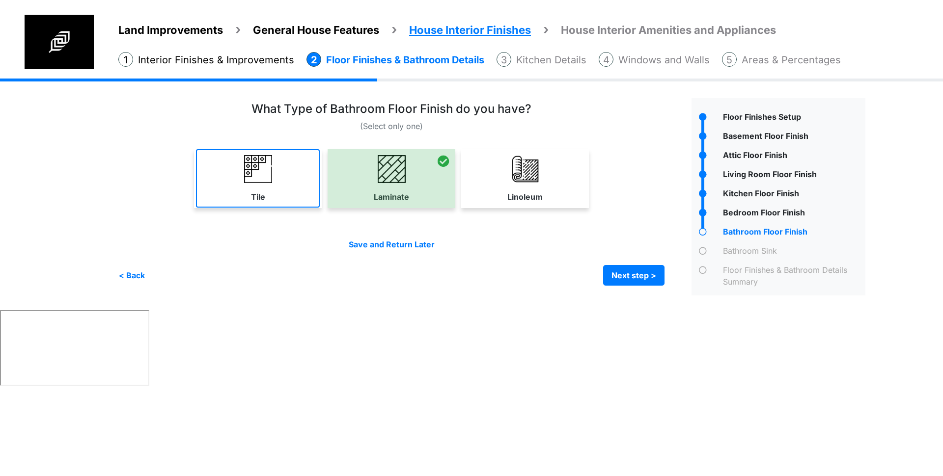
click at [265, 181] on img at bounding box center [258, 169] width 28 height 28
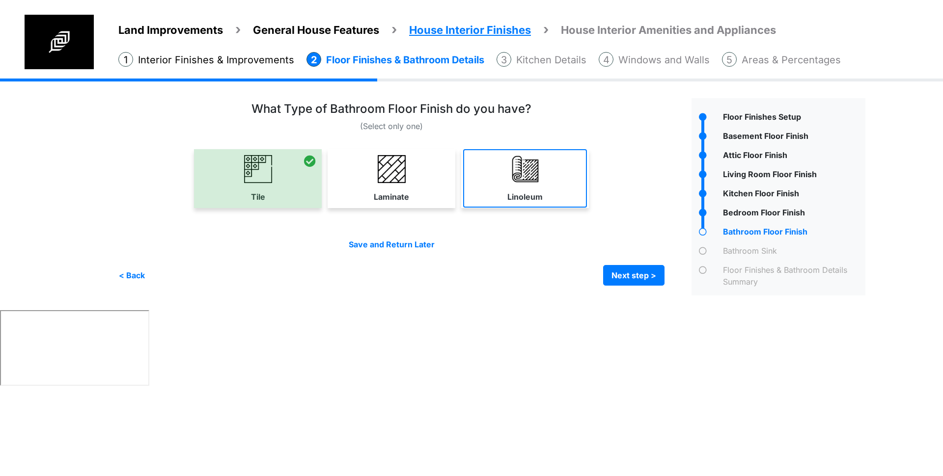
click at [519, 163] on img at bounding box center [525, 169] width 28 height 28
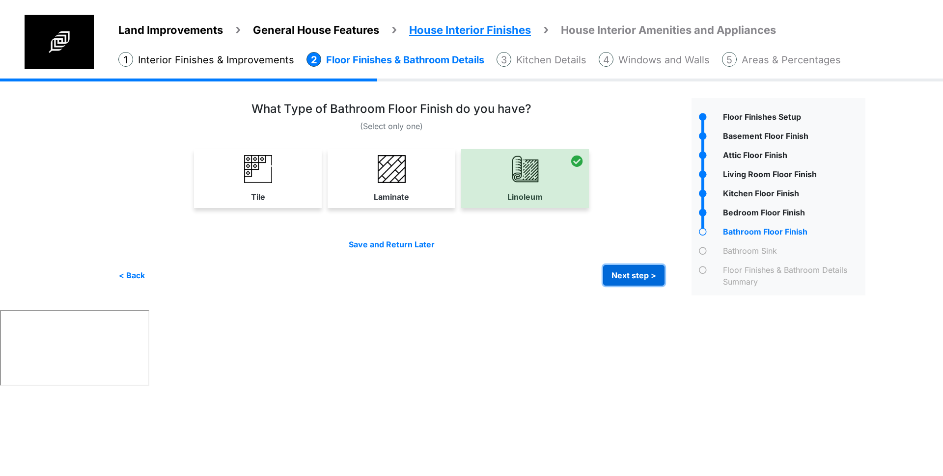
click at [642, 272] on button "Next step >" at bounding box center [633, 275] width 61 height 21
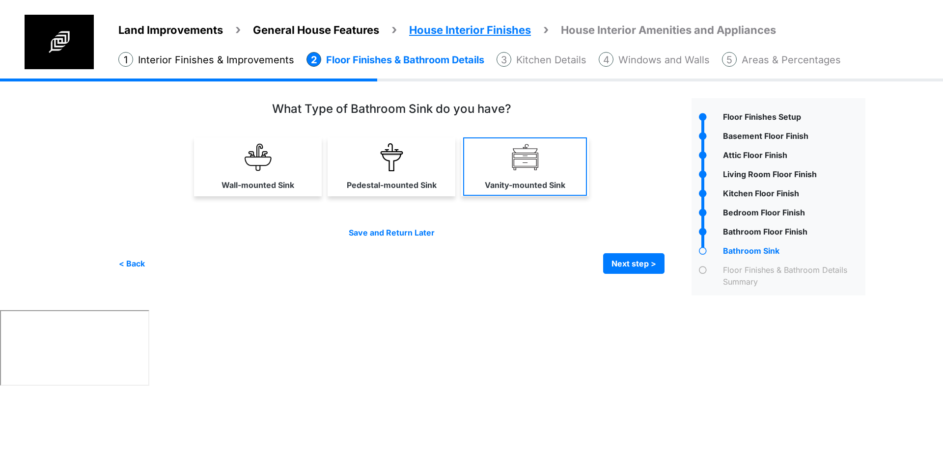
click at [531, 155] on img at bounding box center [525, 157] width 28 height 28
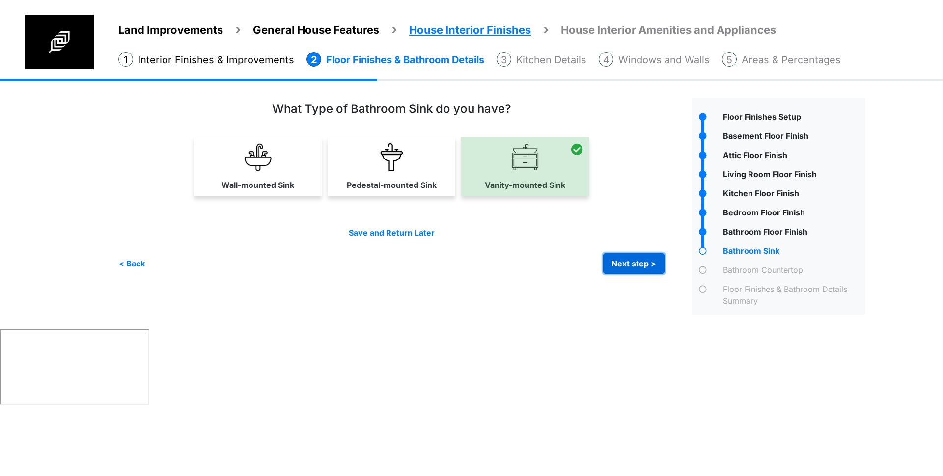
click at [621, 260] on button "Next step >" at bounding box center [633, 263] width 61 height 21
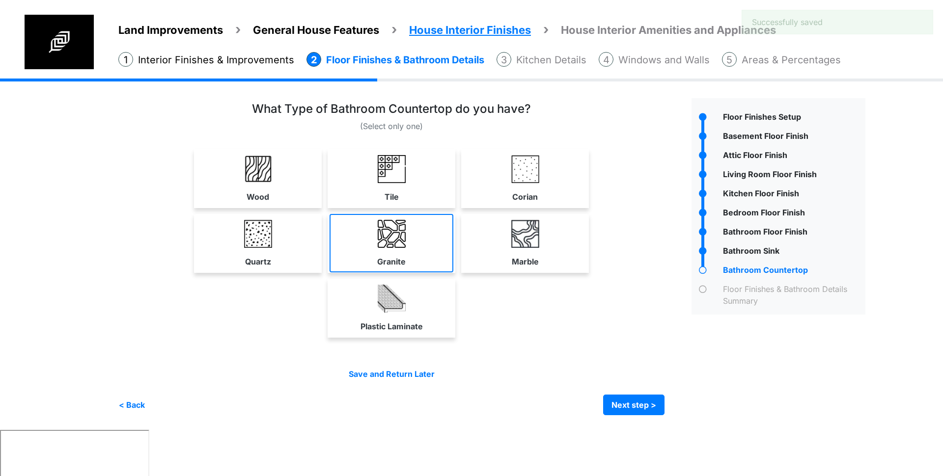
click at [367, 248] on link "Granite" at bounding box center [391, 243] width 124 height 58
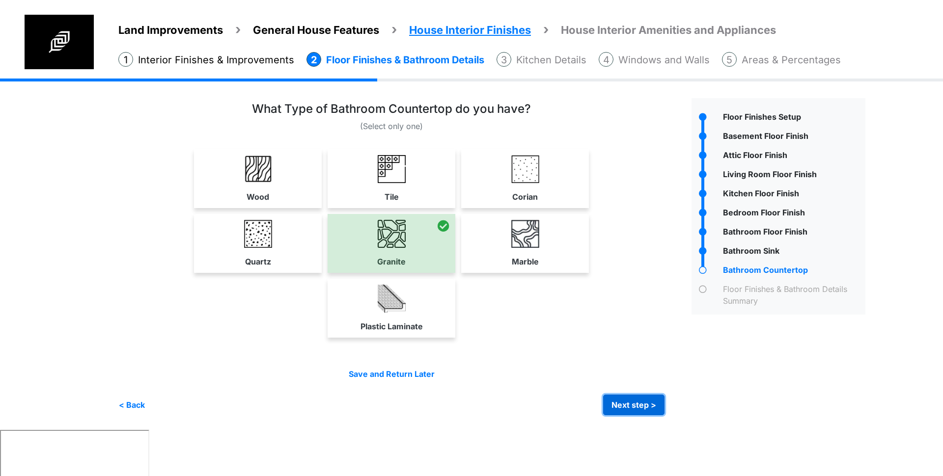
click at [634, 411] on button "Next step >" at bounding box center [633, 405] width 61 height 21
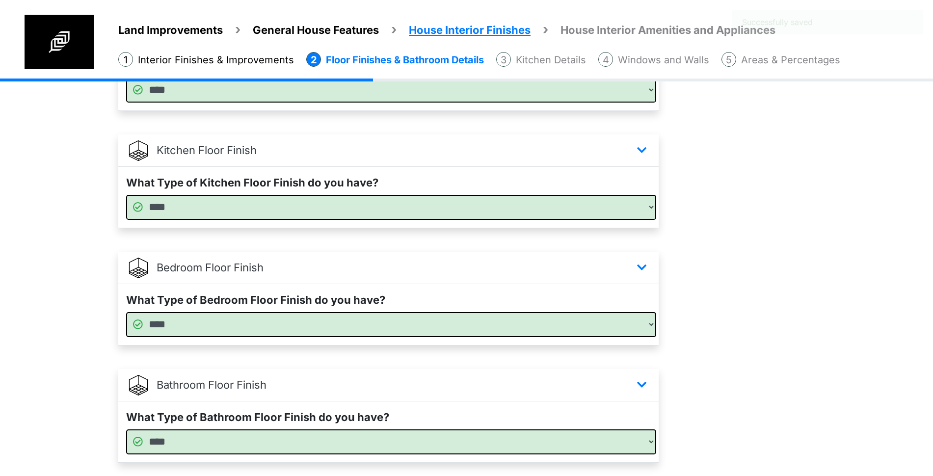
scroll to position [789, 0]
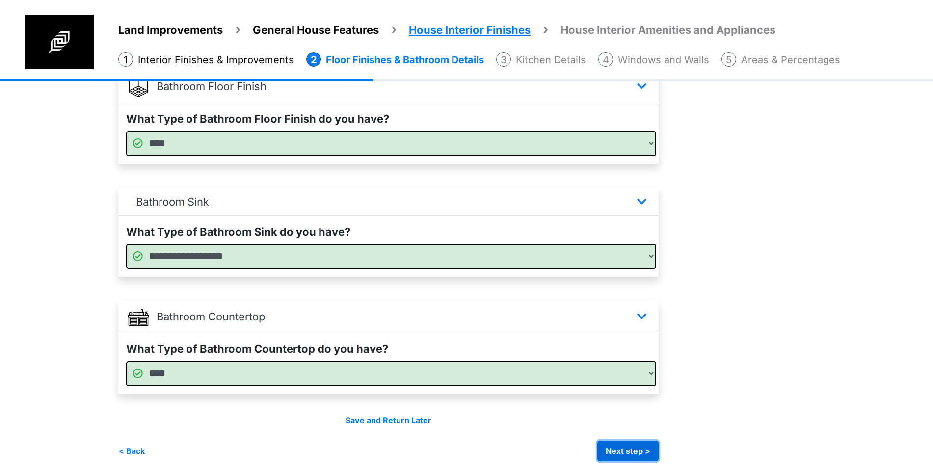
click at [628, 453] on button "Next step >" at bounding box center [628, 451] width 61 height 21
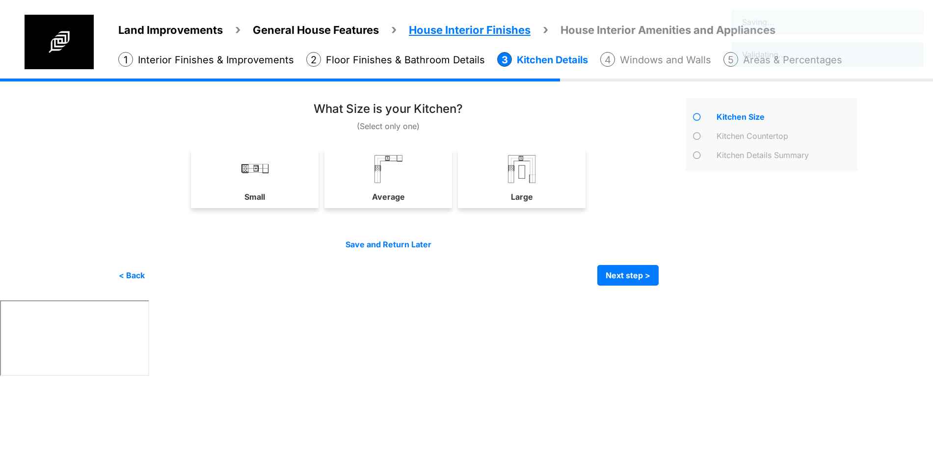
scroll to position [0, 0]
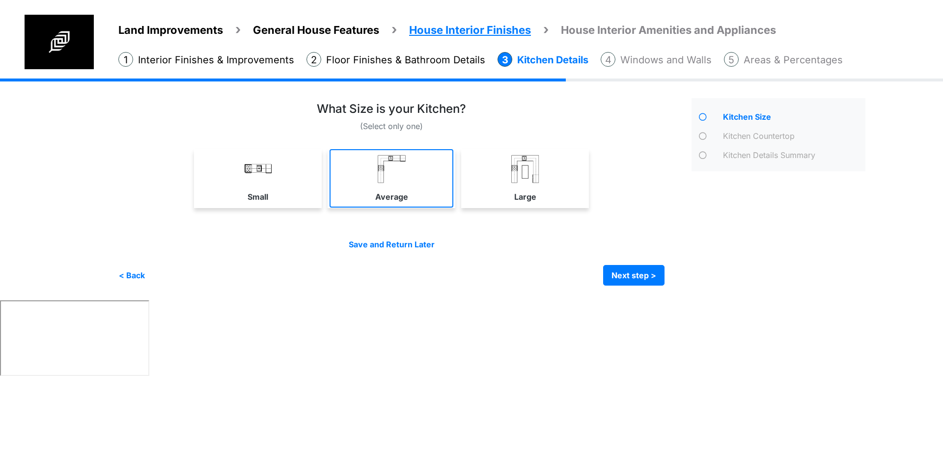
click at [399, 192] on label "Average" at bounding box center [391, 197] width 33 height 12
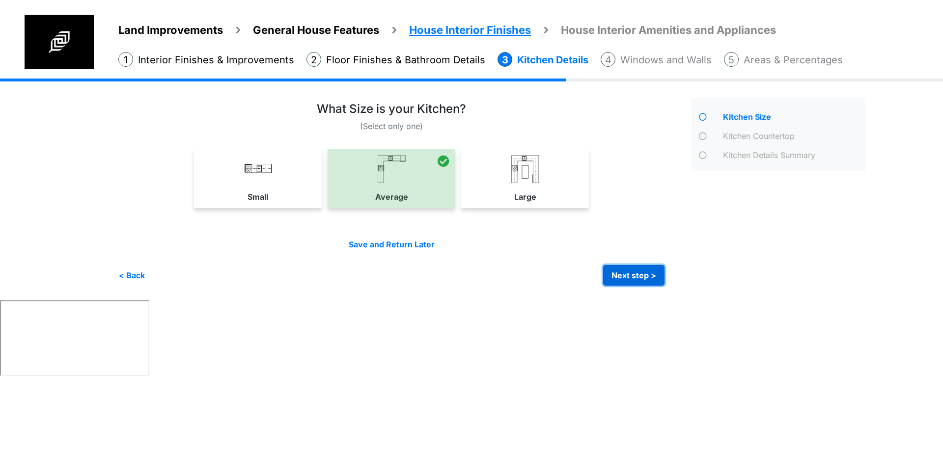
click at [640, 279] on button "Next step >" at bounding box center [633, 275] width 61 height 21
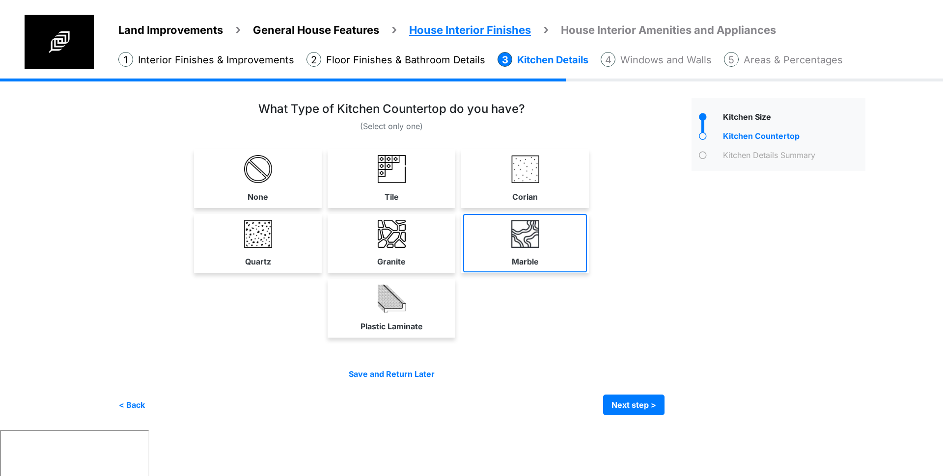
click at [569, 229] on link "Marble" at bounding box center [525, 243] width 124 height 58
select select "*"
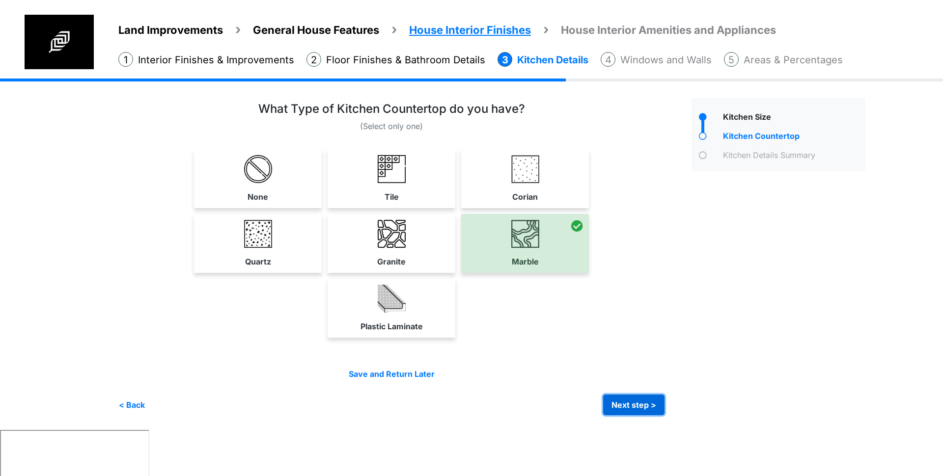
click at [635, 402] on button "Next step >" at bounding box center [633, 405] width 61 height 21
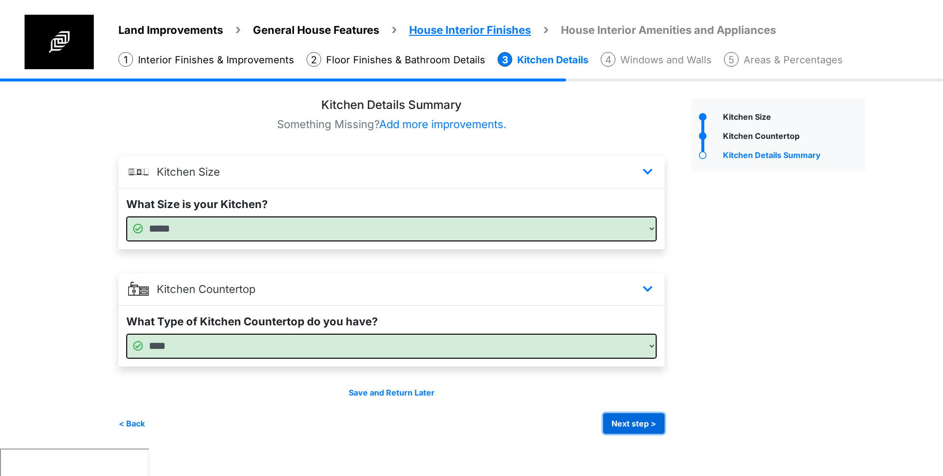
click at [623, 429] on button "Next step >" at bounding box center [633, 423] width 61 height 21
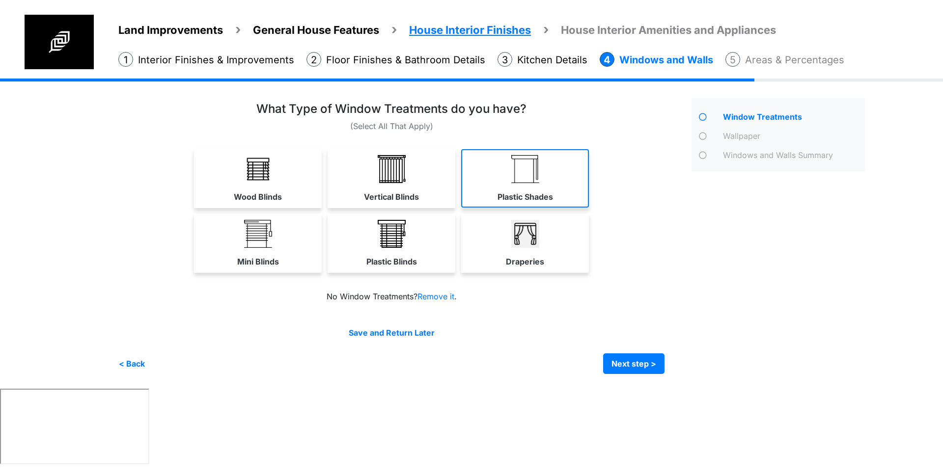
click at [514, 177] on img at bounding box center [525, 169] width 28 height 28
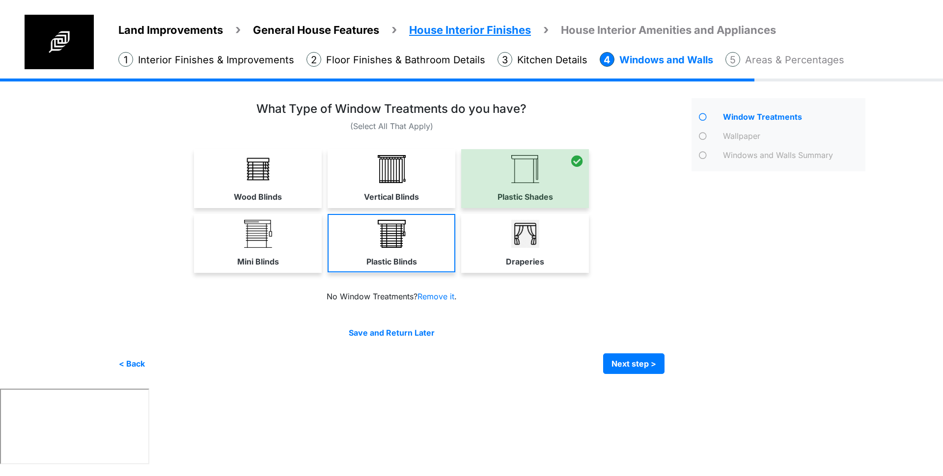
click at [529, 249] on link "Draperies" at bounding box center [525, 243] width 128 height 58
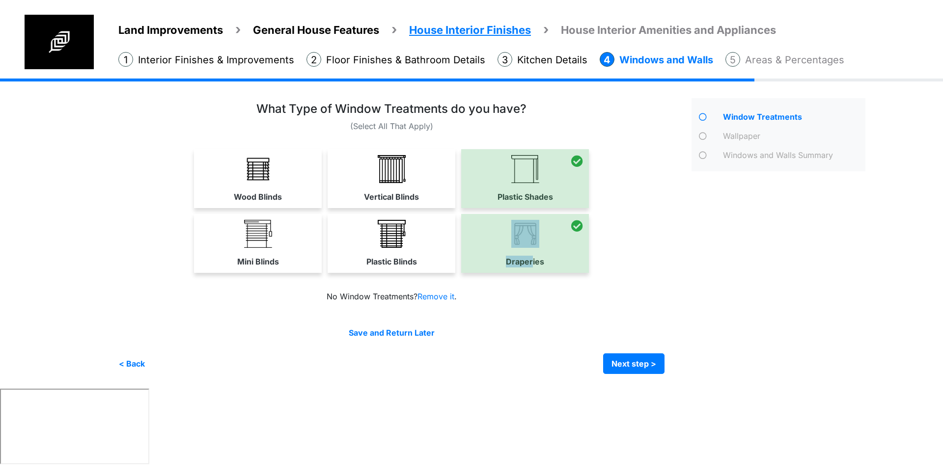
drag, startPoint x: 394, startPoint y: 244, endPoint x: 352, endPoint y: 246, distance: 42.3
click at [393, 244] on img at bounding box center [392, 234] width 28 height 28
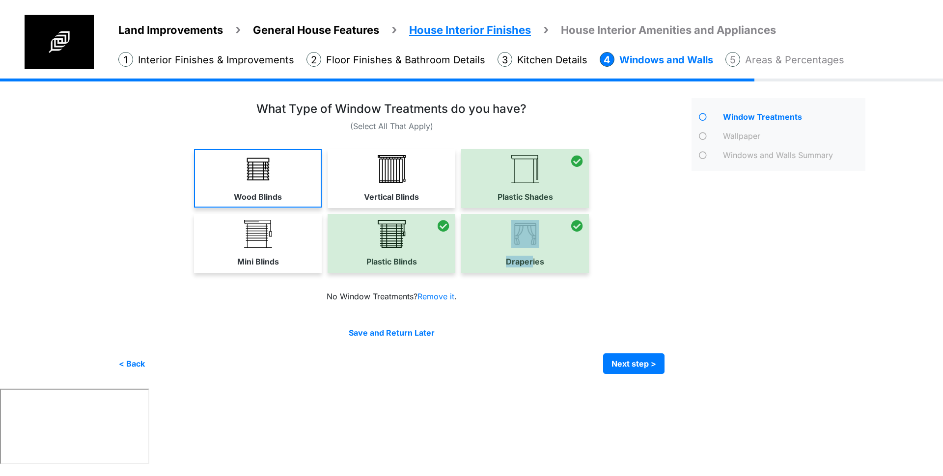
drag, startPoint x: 280, startPoint y: 232, endPoint x: 279, endPoint y: 197, distance: 34.4
click at [280, 231] on link "Mini Blinds" at bounding box center [258, 243] width 128 height 58
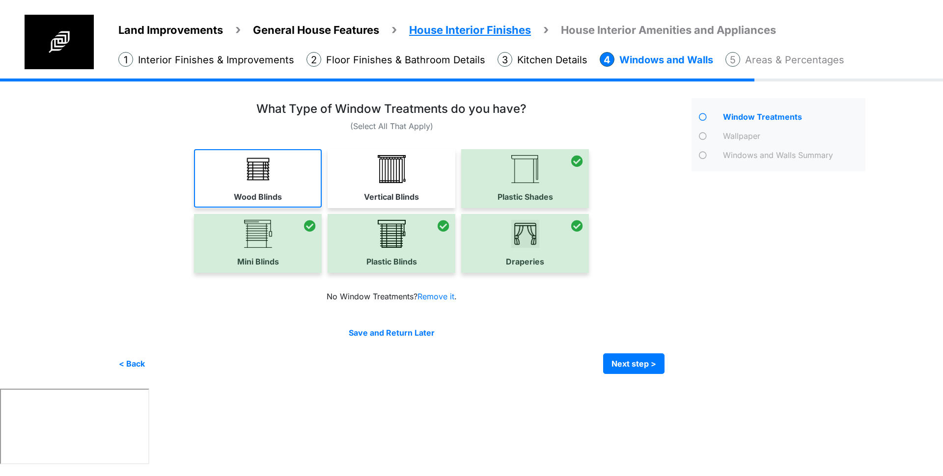
click at [279, 197] on label "Wood Blinds" at bounding box center [258, 197] width 48 height 12
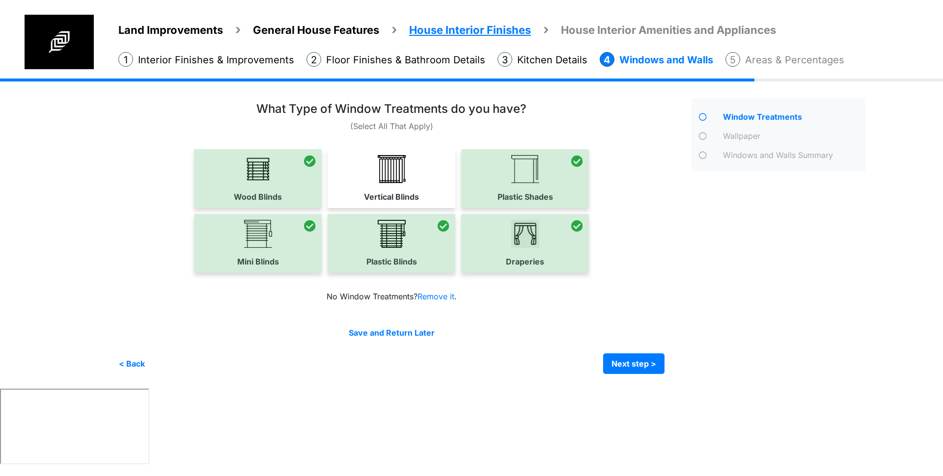
click at [415, 191] on label "Vertical Blinds" at bounding box center [391, 197] width 55 height 12
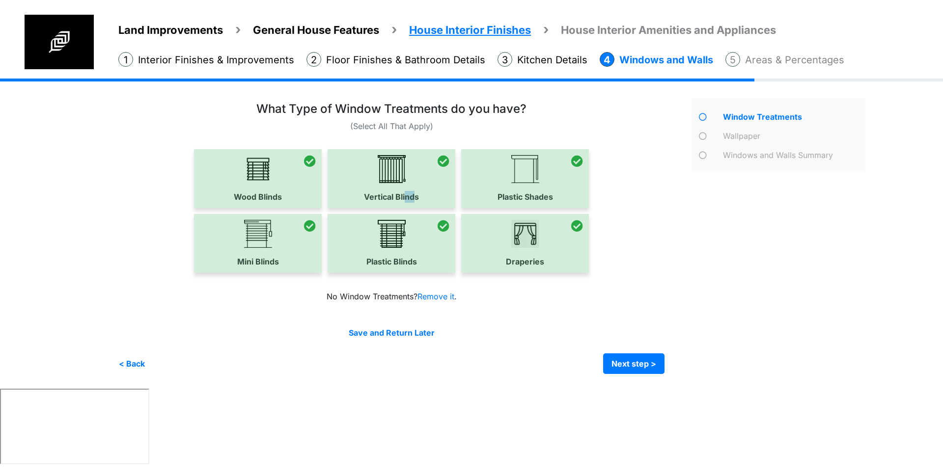
click at [635, 353] on div "Save and Return Later < Back Next step > Save and submit" at bounding box center [391, 350] width 546 height 47
click at [624, 367] on button "Next step >" at bounding box center [633, 363] width 61 height 21
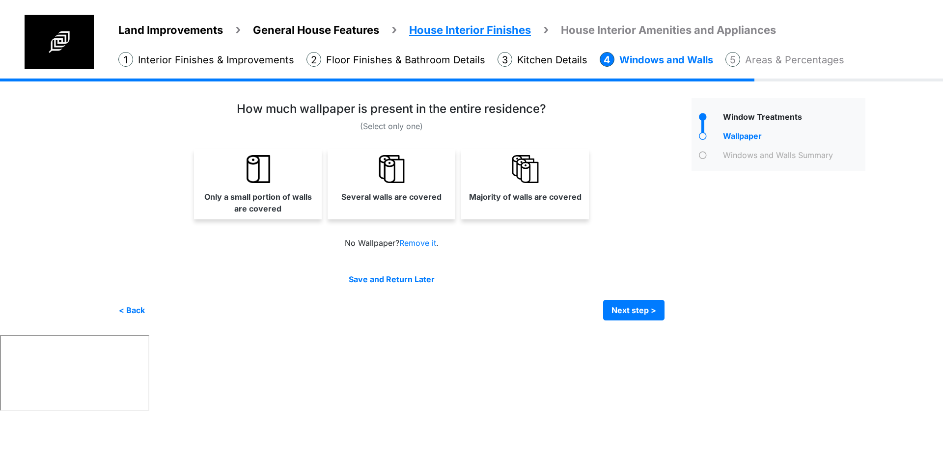
click at [655, 322] on div "Irrigation Flag pole" at bounding box center [495, 207] width 754 height 257
click at [345, 182] on link "Several walls are covered" at bounding box center [391, 178] width 124 height 58
select select "*"
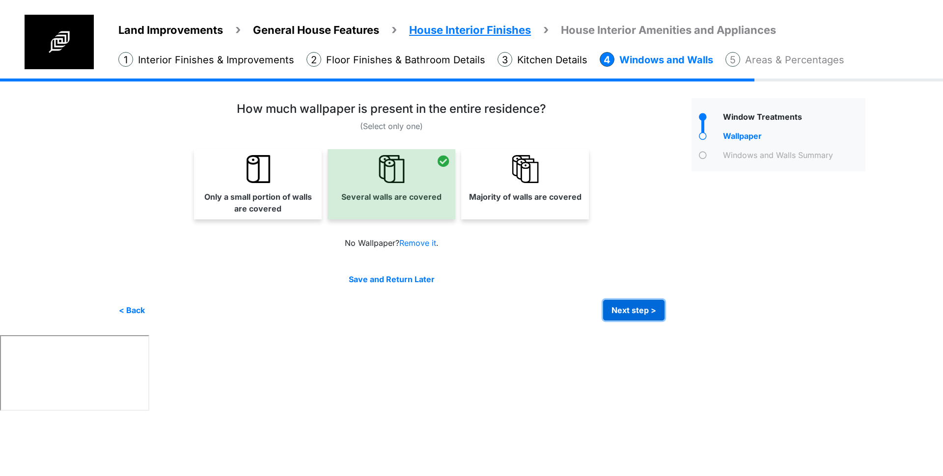
click at [614, 308] on button "Next step >" at bounding box center [633, 310] width 61 height 21
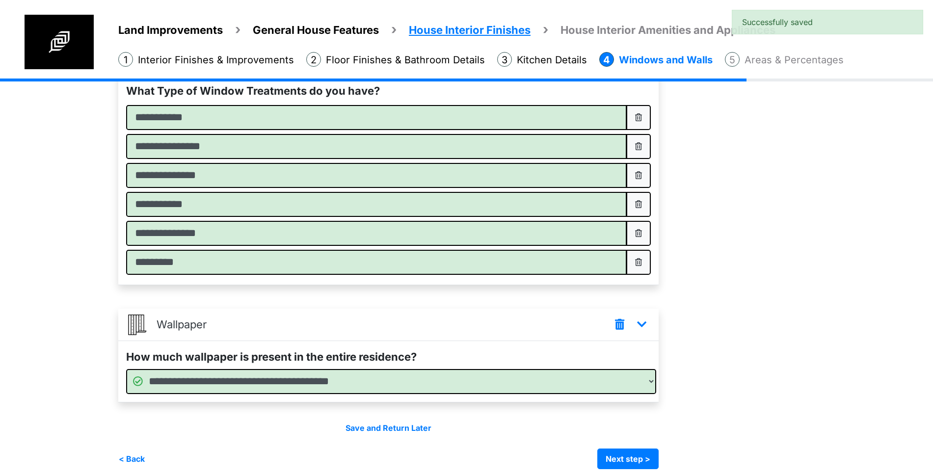
scroll to position [121, 0]
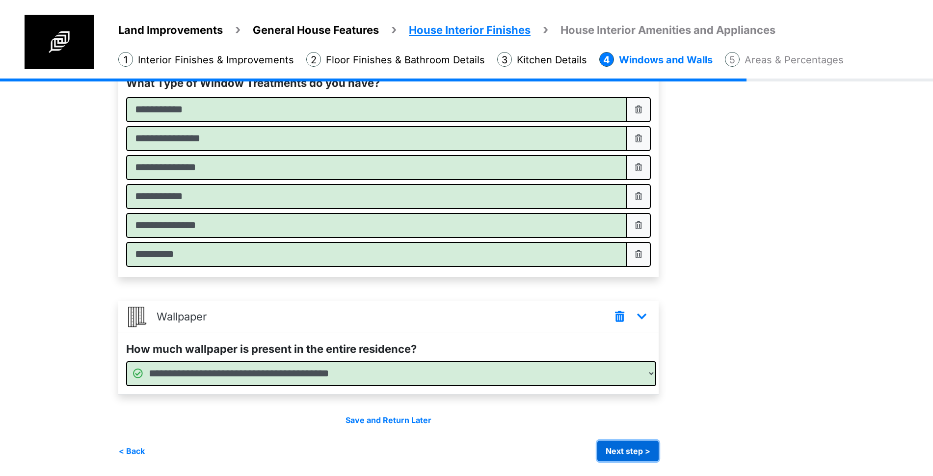
click at [654, 459] on button "Next step >" at bounding box center [628, 451] width 61 height 21
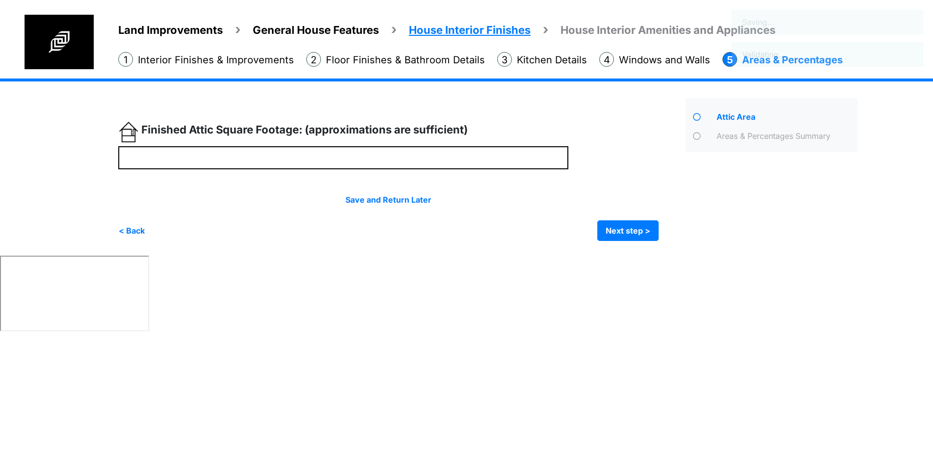
scroll to position [0, 0]
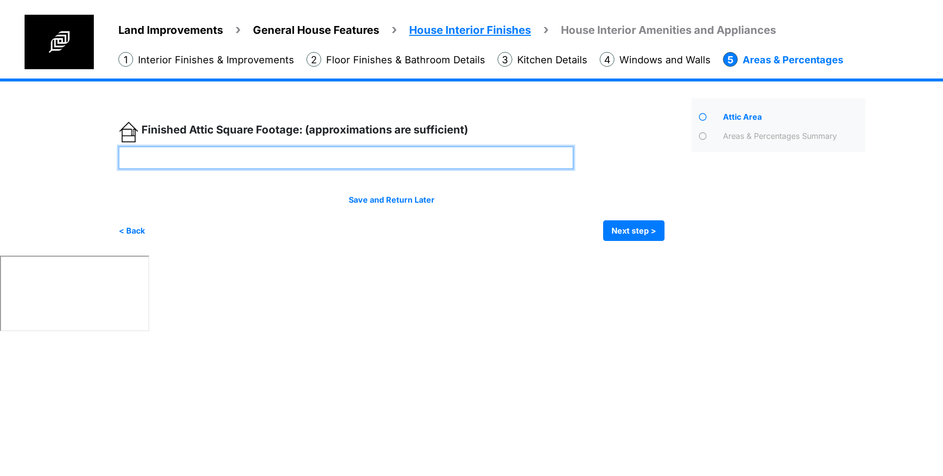
click at [318, 158] on input "number" at bounding box center [345, 157] width 455 height 23
type input "****"
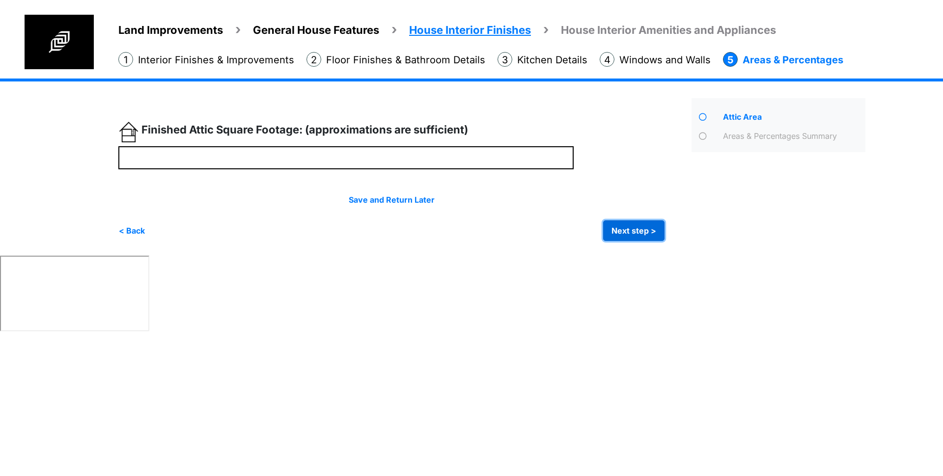
click at [648, 228] on button "Next step >" at bounding box center [633, 230] width 61 height 21
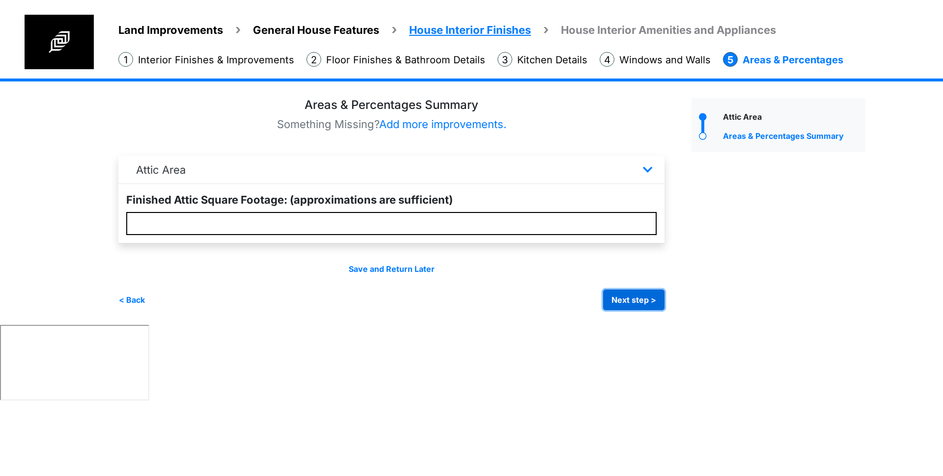
click at [617, 301] on button "Next step >" at bounding box center [633, 300] width 61 height 21
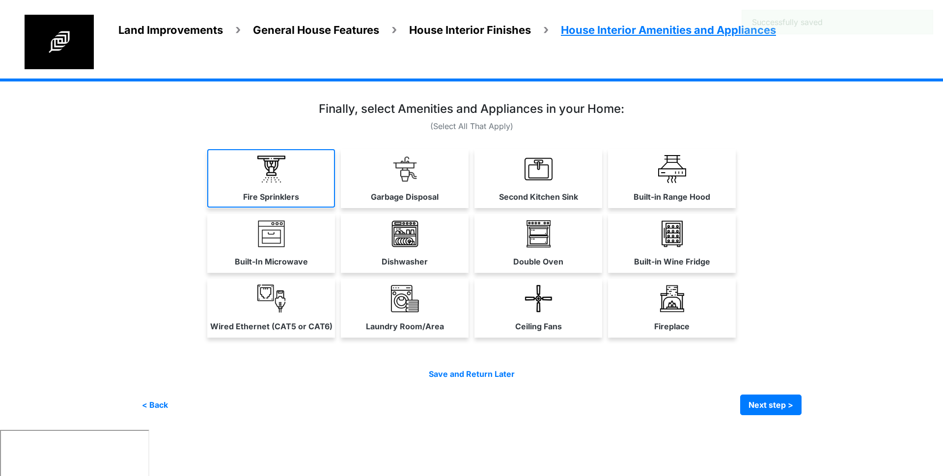
click at [288, 173] on link "Fire Sprinklers" at bounding box center [271, 178] width 128 height 58
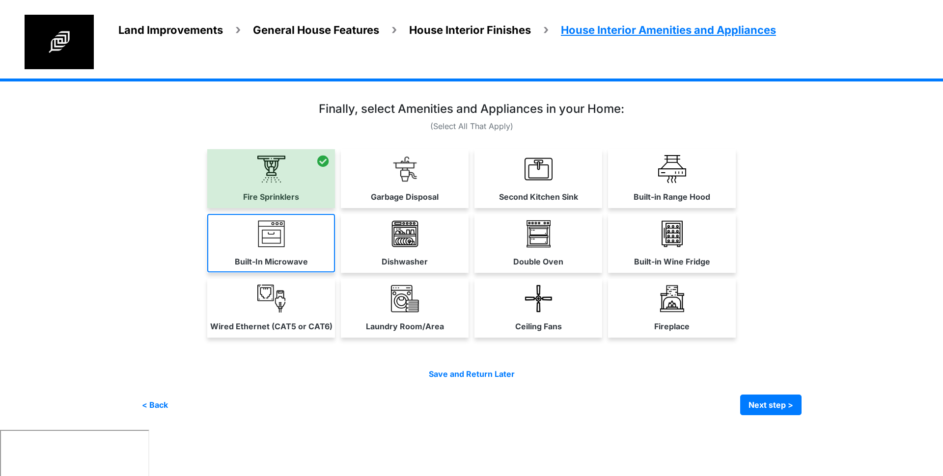
click at [289, 234] on link "Built-In Microwave" at bounding box center [271, 243] width 128 height 58
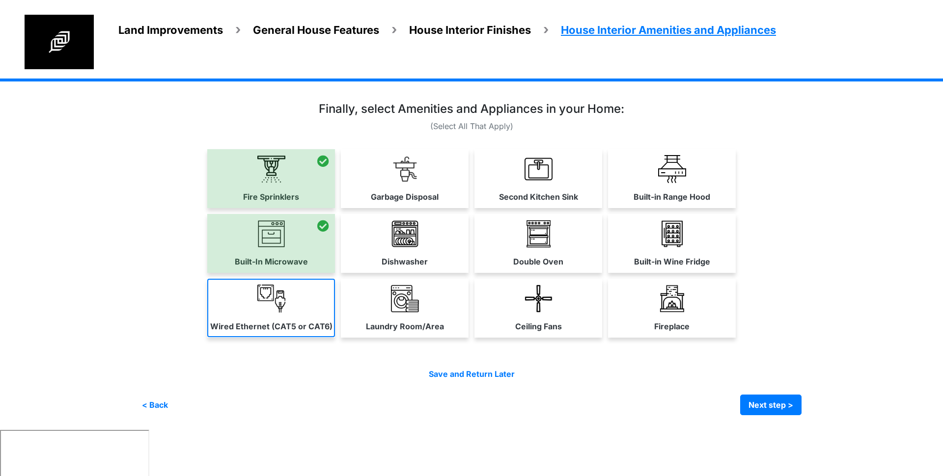
click at [282, 301] on img at bounding box center [271, 299] width 28 height 28
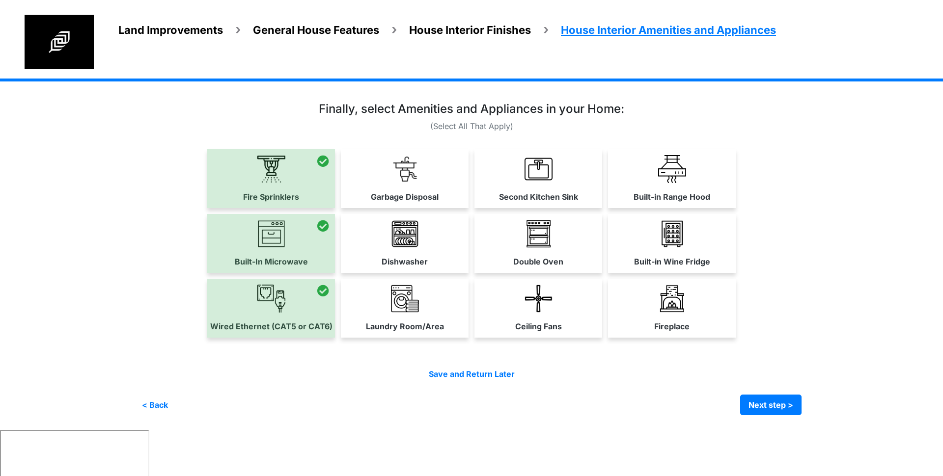
click at [406, 171] on img at bounding box center [405, 169] width 28 height 28
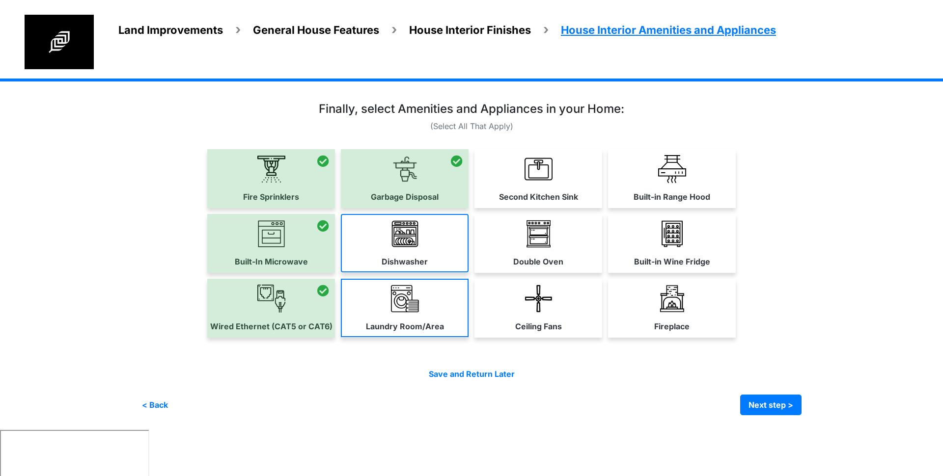
click at [421, 254] on link "Dishwasher" at bounding box center [405, 243] width 128 height 58
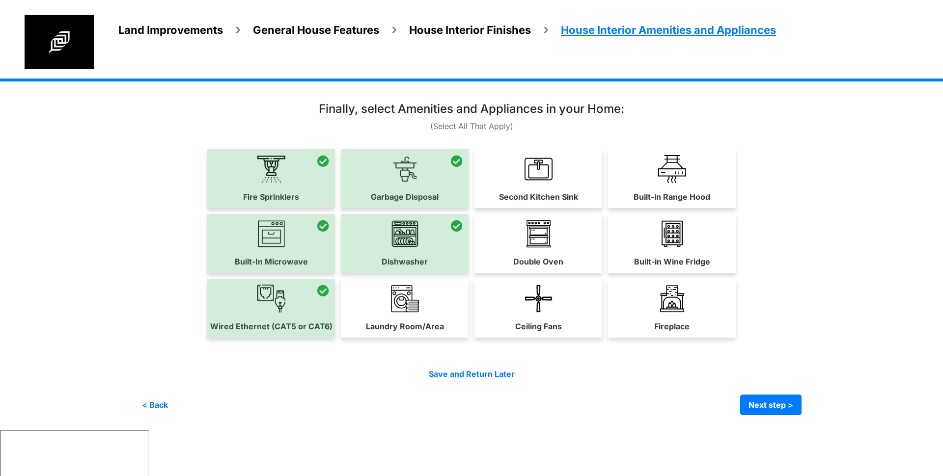
click at [420, 297] on link "Laundry Room/Area" at bounding box center [405, 308] width 128 height 58
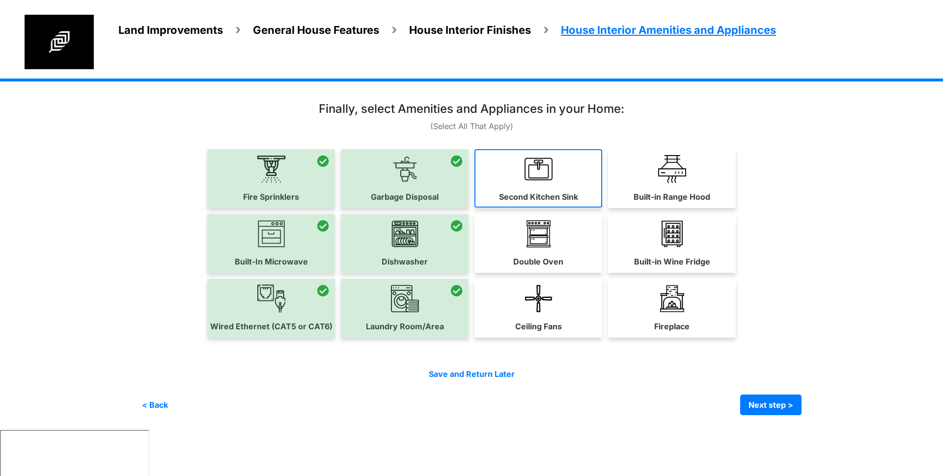
click at [533, 198] on label "Second Kitchen Sink" at bounding box center [538, 197] width 79 height 12
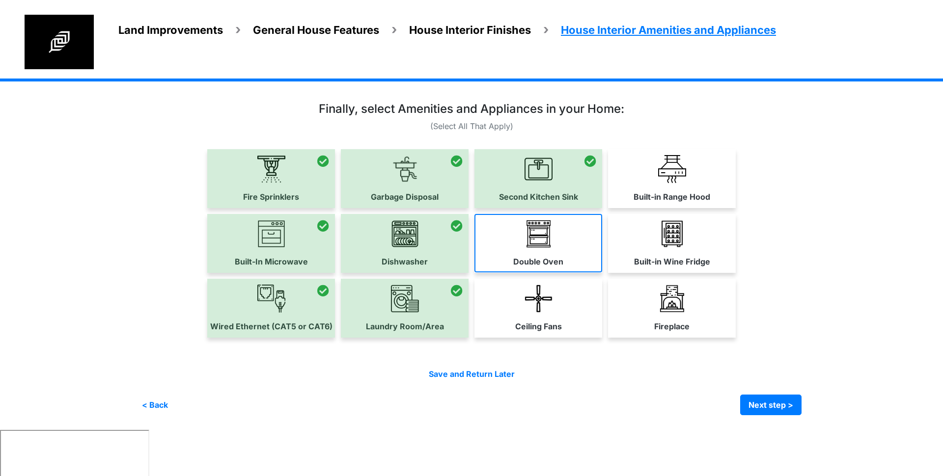
click at [541, 258] on label "Double Oven" at bounding box center [538, 262] width 50 height 12
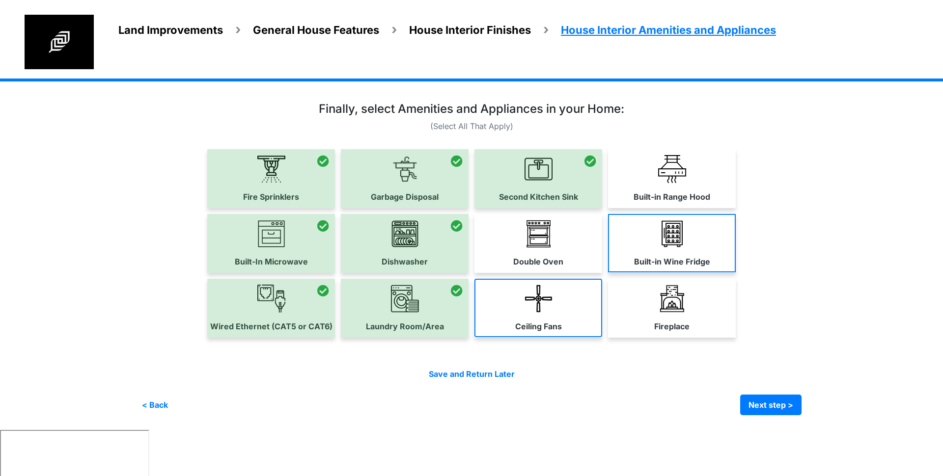
click at [551, 312] on img at bounding box center [538, 299] width 28 height 28
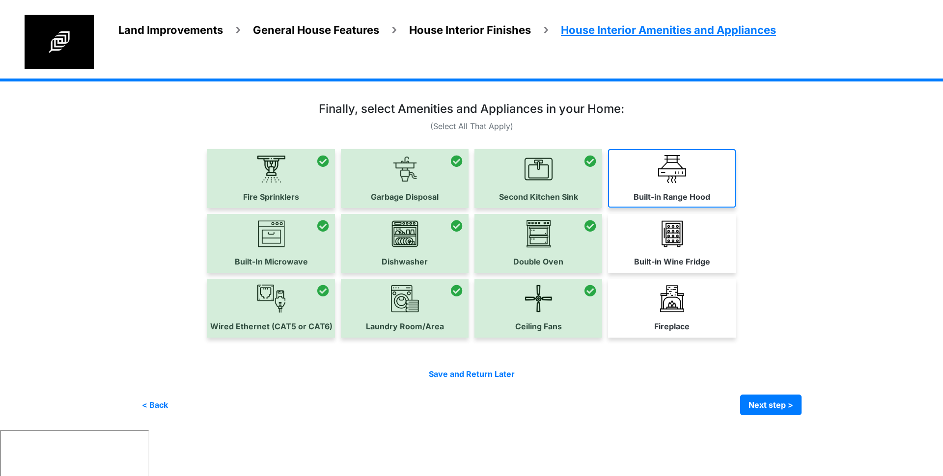
click at [659, 165] on img at bounding box center [672, 169] width 28 height 28
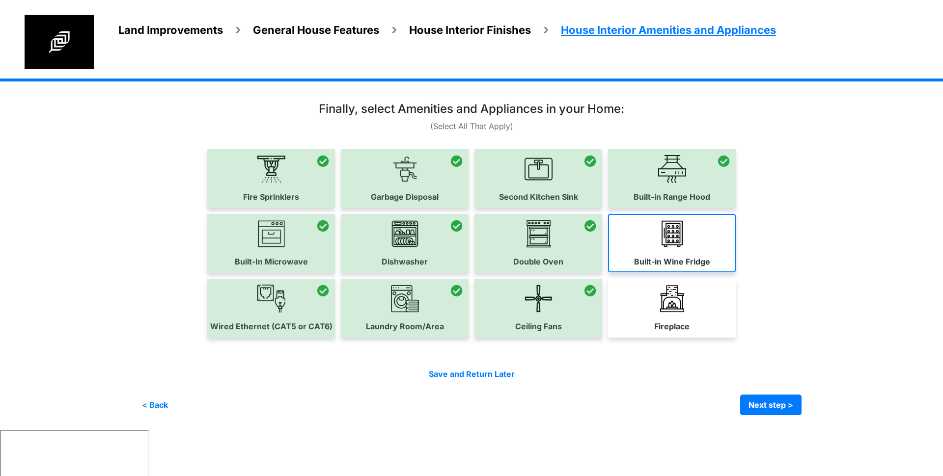
click at [684, 266] on label "Built-in Wine Fridge" at bounding box center [672, 262] width 76 height 12
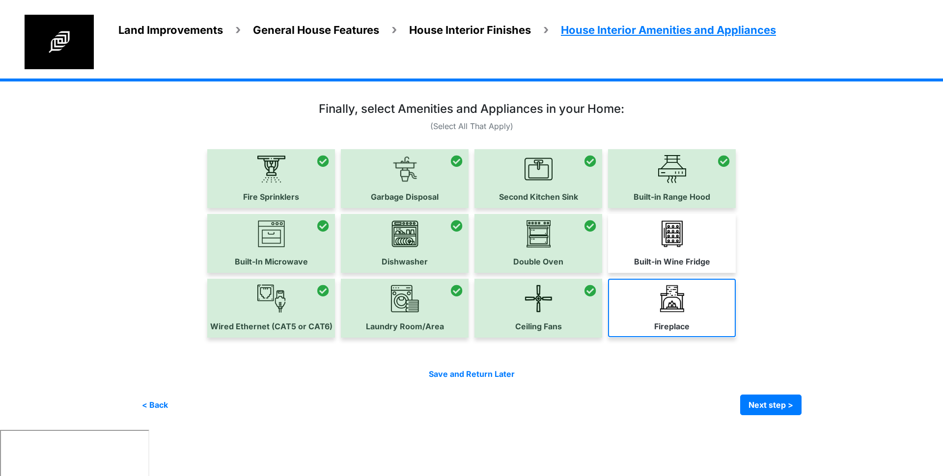
click at [689, 319] on link "Fireplace" at bounding box center [672, 308] width 128 height 58
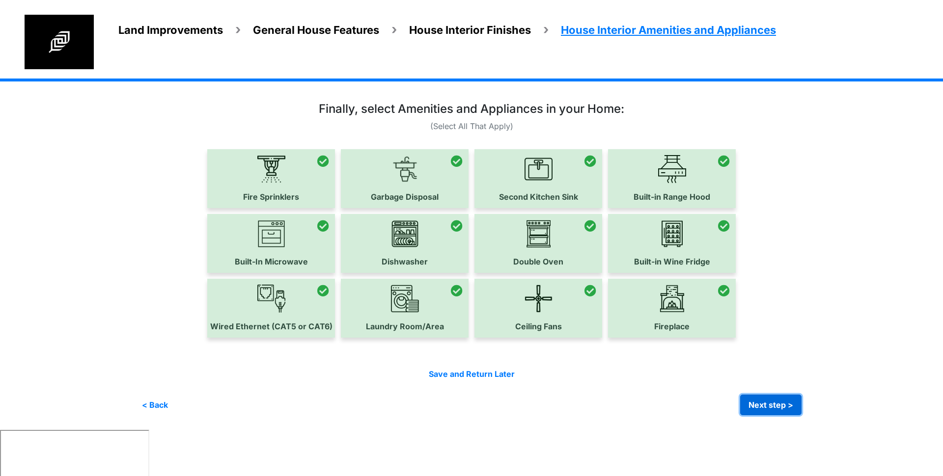
click at [765, 407] on button "Next step >" at bounding box center [770, 405] width 61 height 21
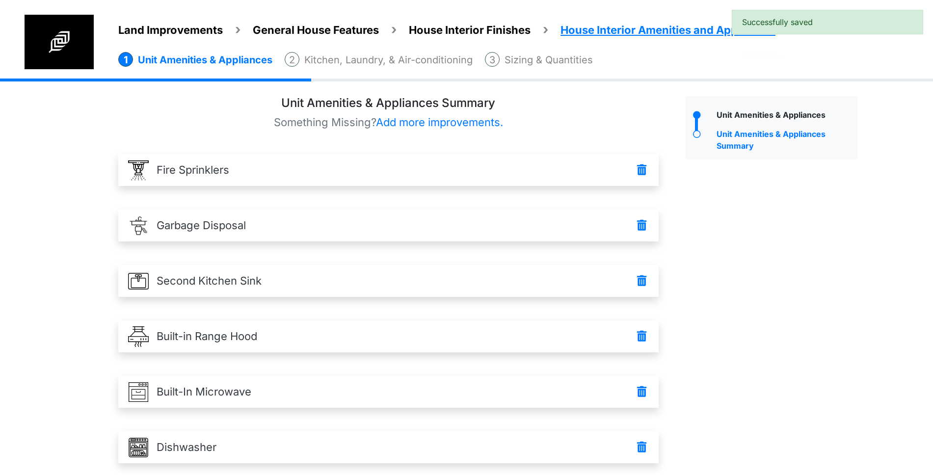
scroll to position [404, 0]
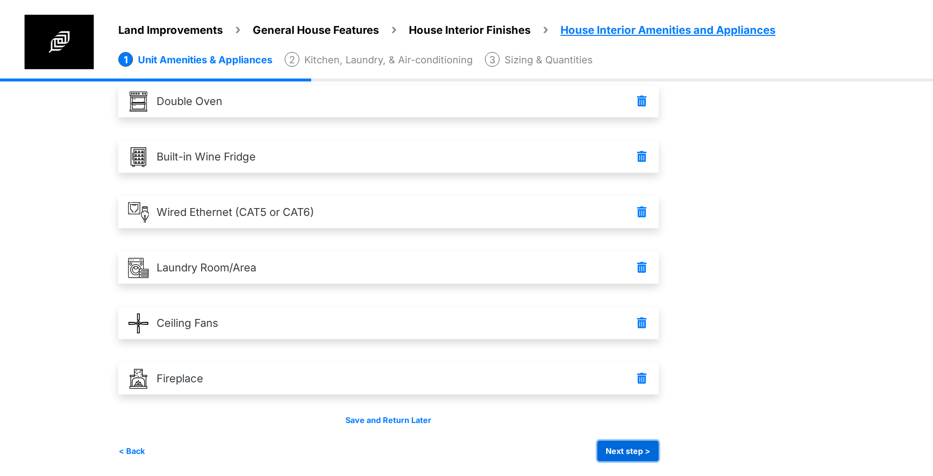
click at [643, 454] on button "Next step >" at bounding box center [628, 451] width 61 height 21
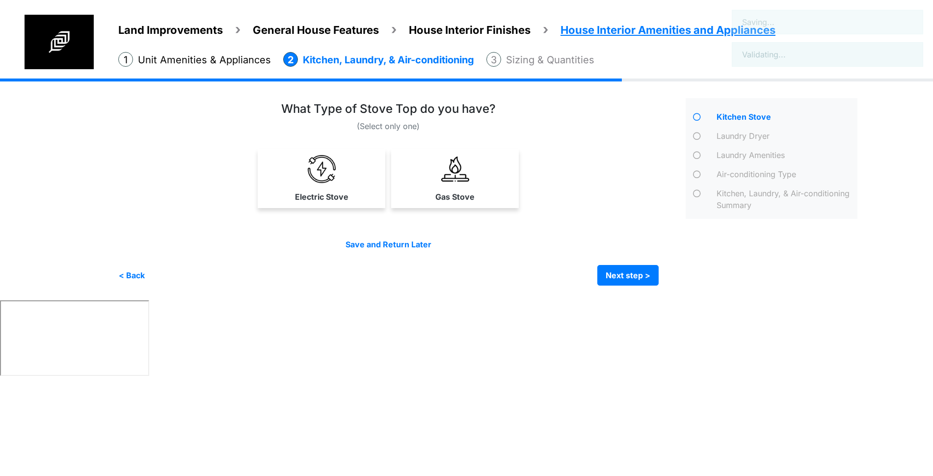
click at [471, 207] on div "Gas Stove" at bounding box center [455, 178] width 128 height 59
click at [0, 0] on div at bounding box center [0, 0] width 0 height 0
click at [319, 174] on img at bounding box center [322, 169] width 28 height 28
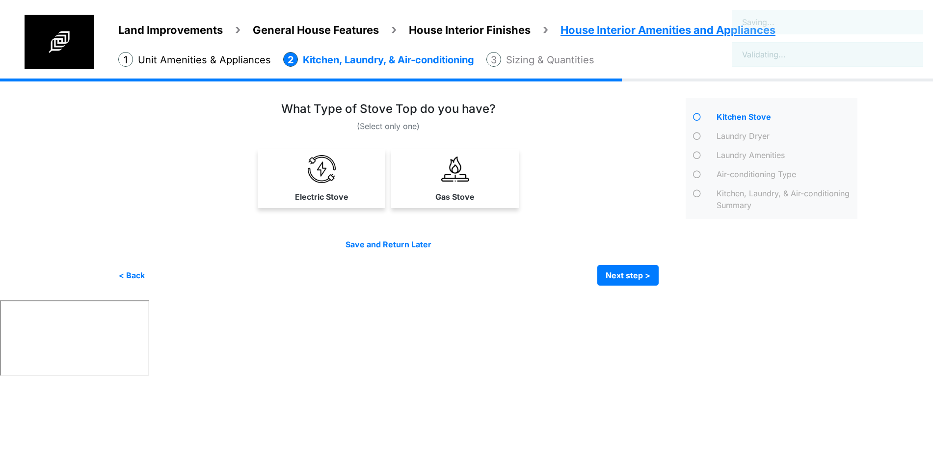
click at [457, 260] on div "(Select only one)" at bounding box center [398, 194] width 560 height 184
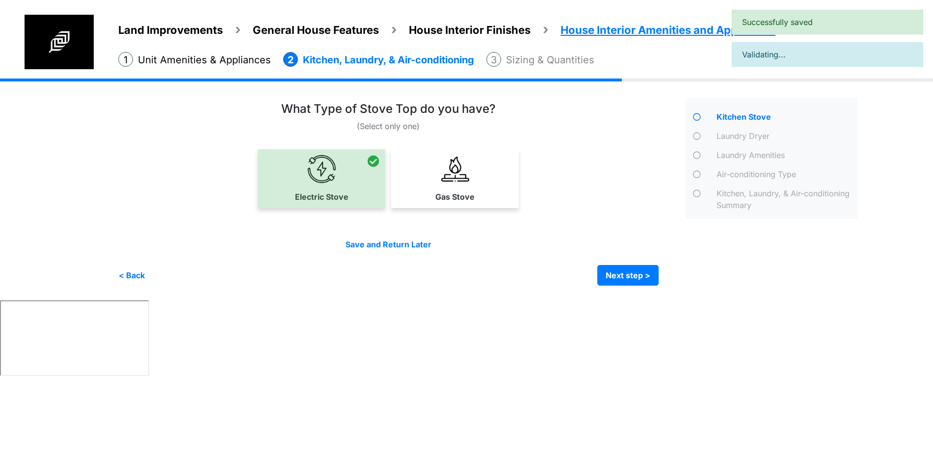
scroll to position [0, 0]
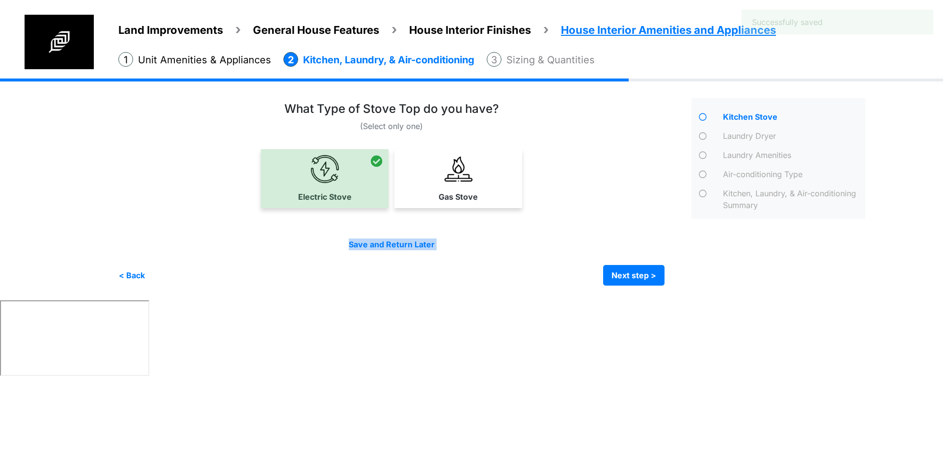
click at [429, 168] on link "Gas Stove" at bounding box center [458, 178] width 124 height 58
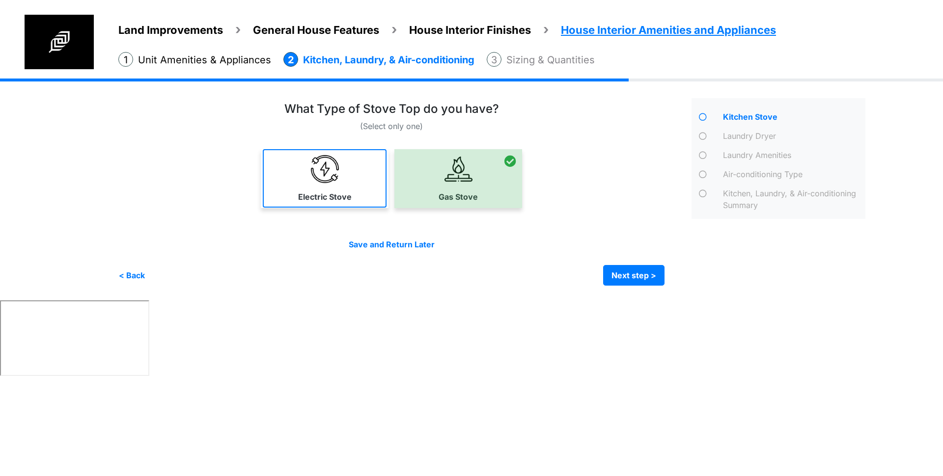
click at [353, 163] on link "Electric Stove" at bounding box center [325, 178] width 124 height 58
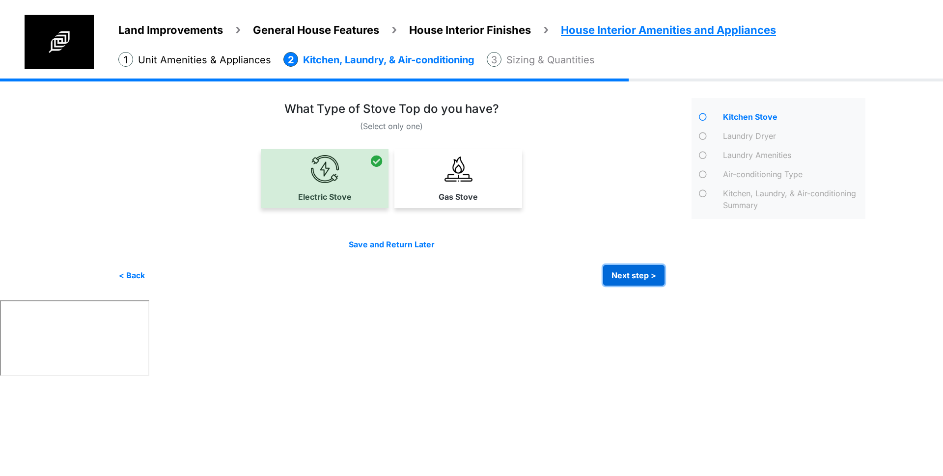
click at [637, 270] on button "Next step >" at bounding box center [633, 275] width 61 height 21
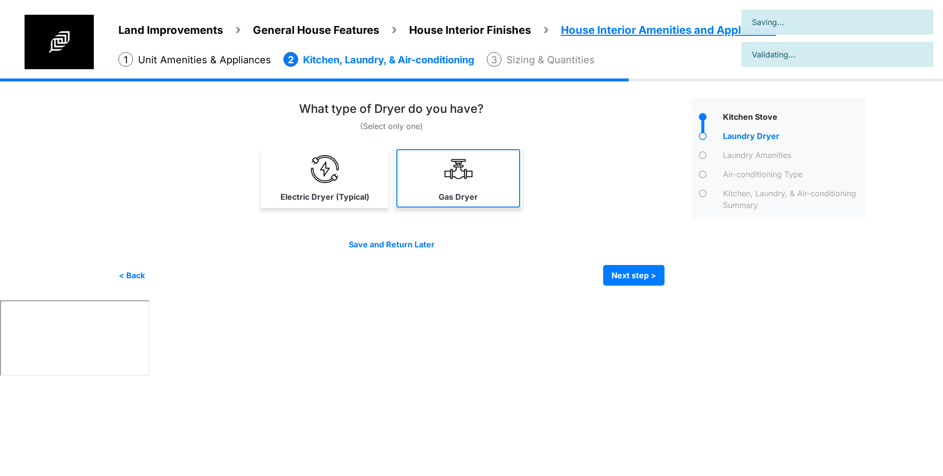
click at [400, 168] on link "Gas Dryer" at bounding box center [458, 178] width 124 height 58
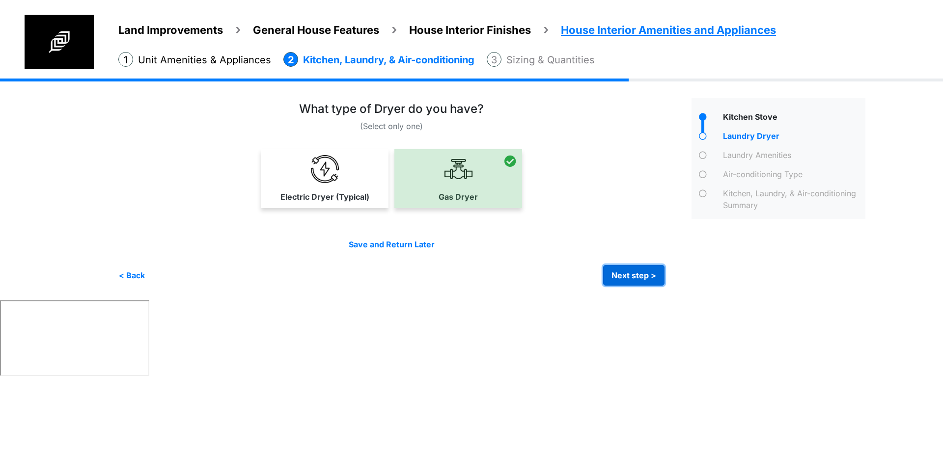
click at [635, 280] on button "Next step >" at bounding box center [633, 275] width 61 height 21
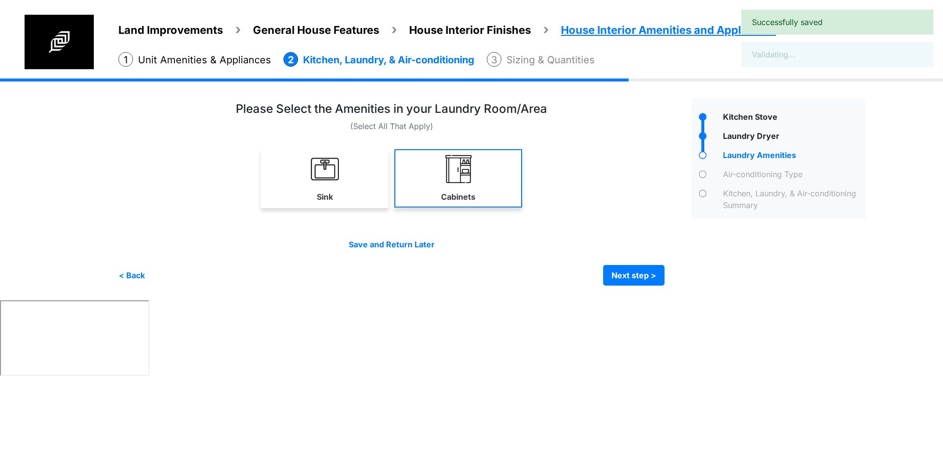
click at [407, 158] on link "Cabinets" at bounding box center [458, 178] width 128 height 58
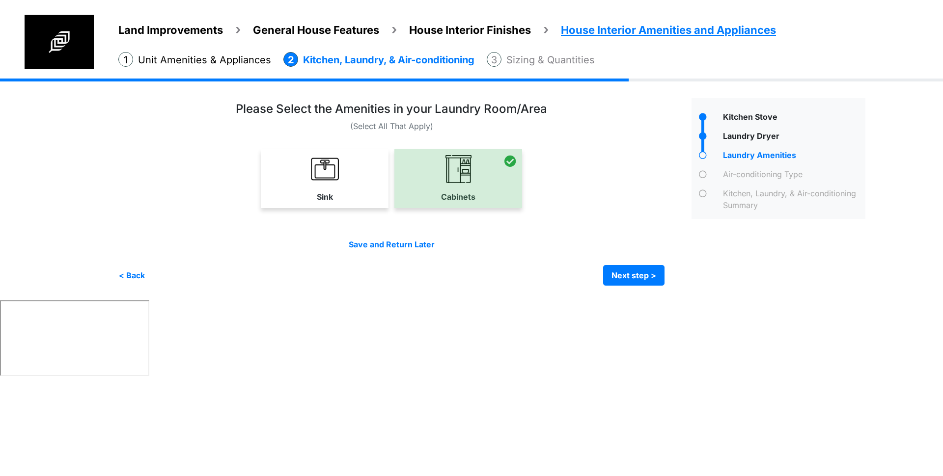
click at [268, 182] on link "Sink" at bounding box center [325, 178] width 128 height 58
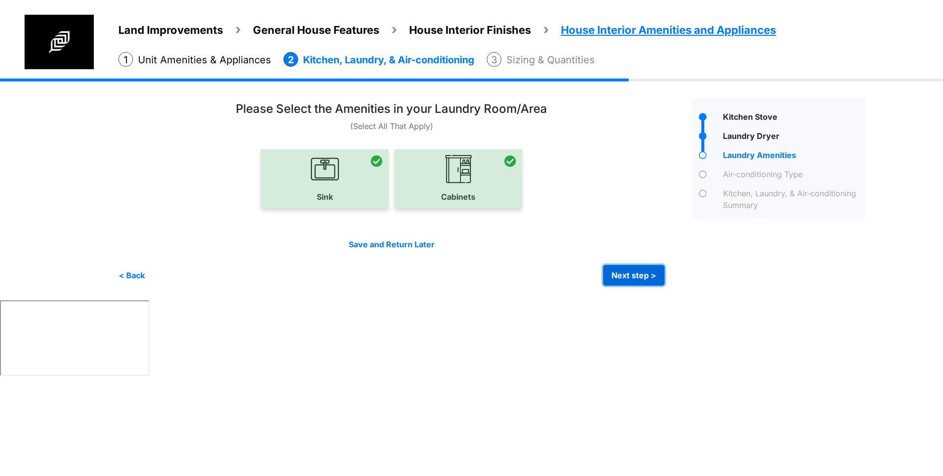
click at [624, 270] on button "Next step >" at bounding box center [633, 275] width 61 height 21
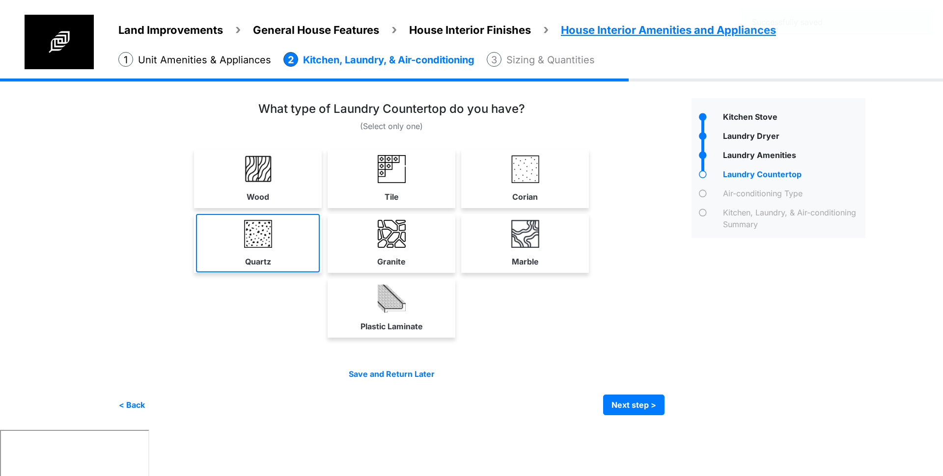
click at [268, 228] on img at bounding box center [258, 234] width 28 height 28
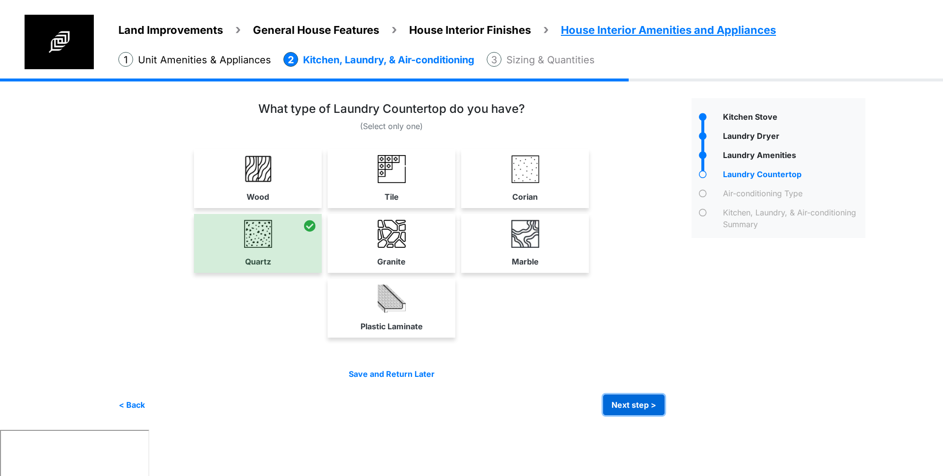
click at [628, 402] on button "Next step >" at bounding box center [633, 405] width 61 height 21
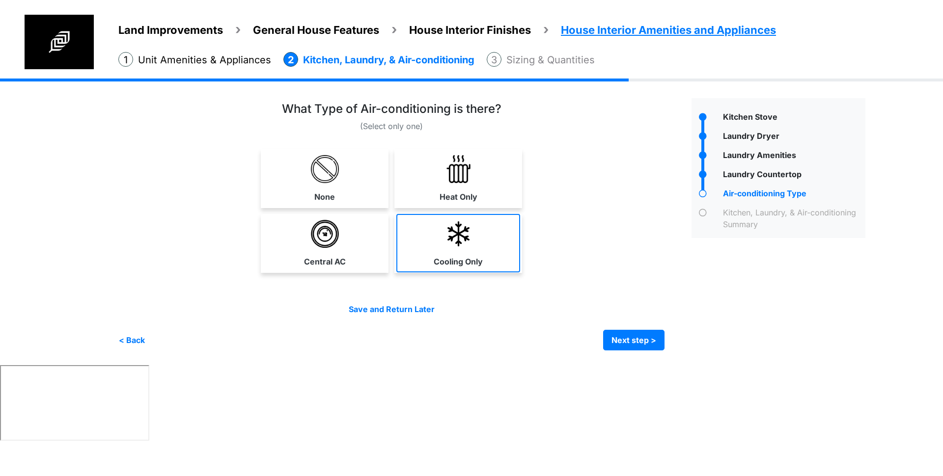
click at [462, 236] on img at bounding box center [458, 234] width 28 height 28
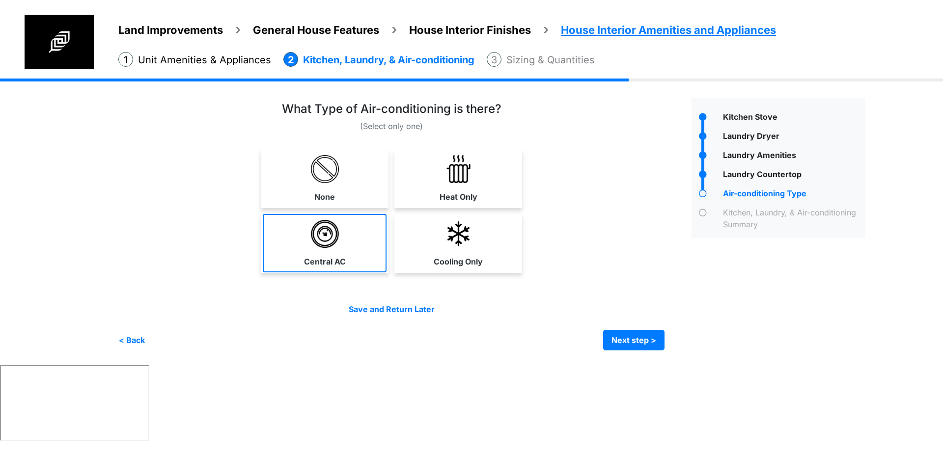
click at [336, 242] on img at bounding box center [325, 234] width 28 height 28
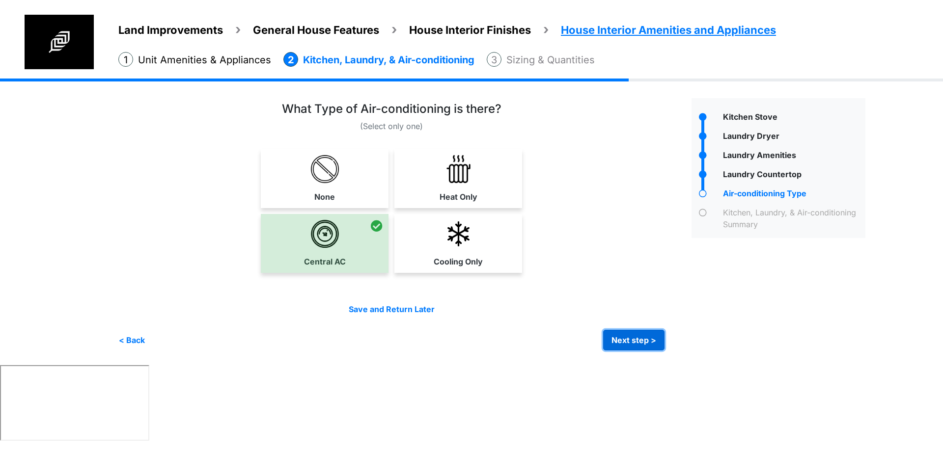
click at [610, 337] on button "Next step >" at bounding box center [633, 340] width 61 height 21
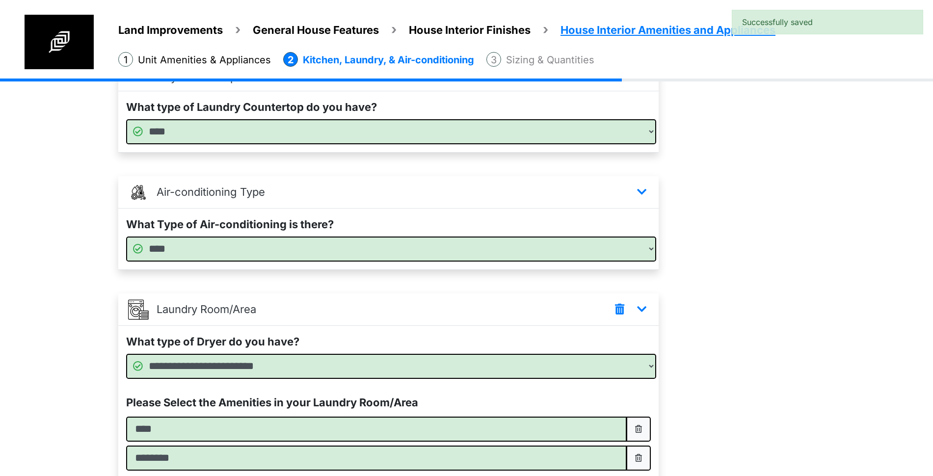
scroll to position [297, 0]
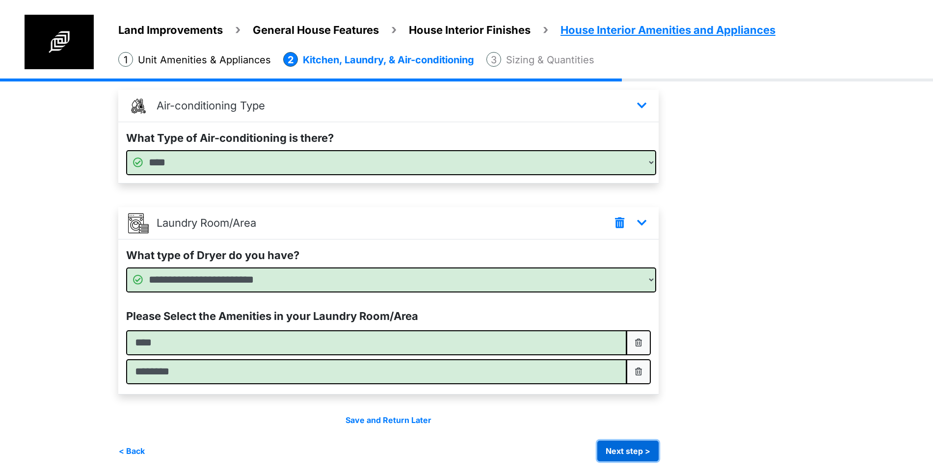
click at [616, 450] on button "Next step >" at bounding box center [628, 451] width 61 height 21
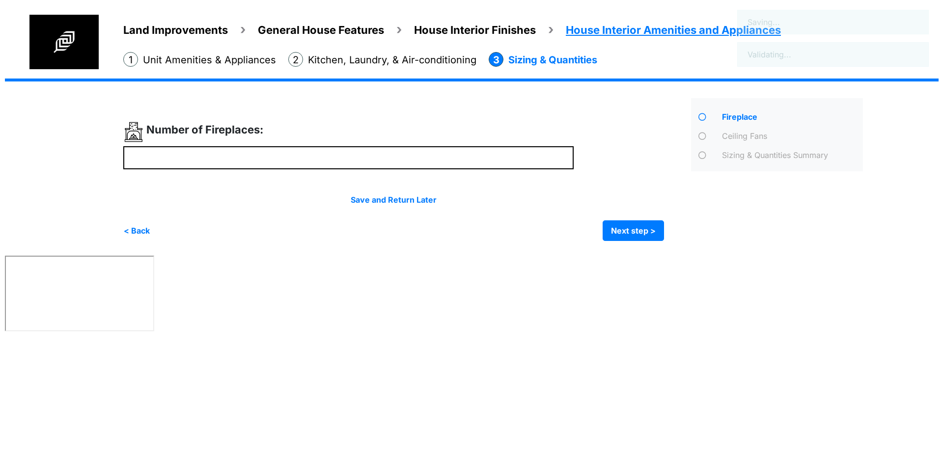
scroll to position [0, 0]
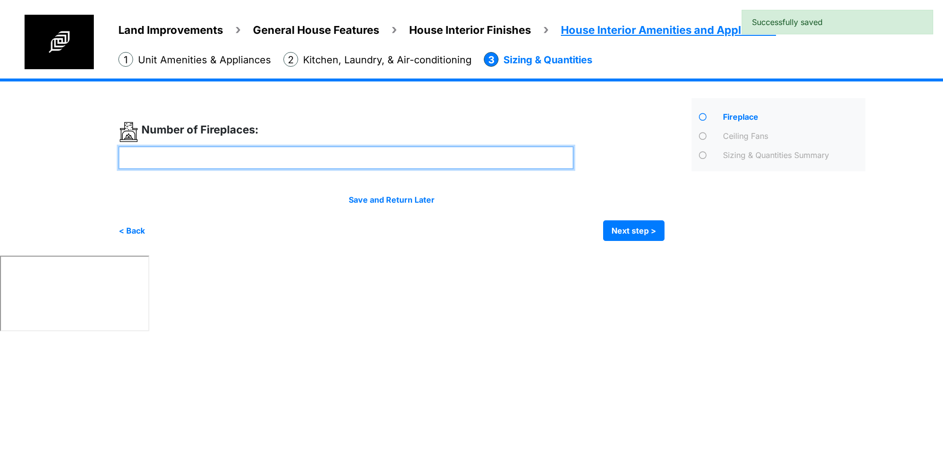
click at [311, 160] on input "number" at bounding box center [345, 157] width 455 height 23
type input "*"
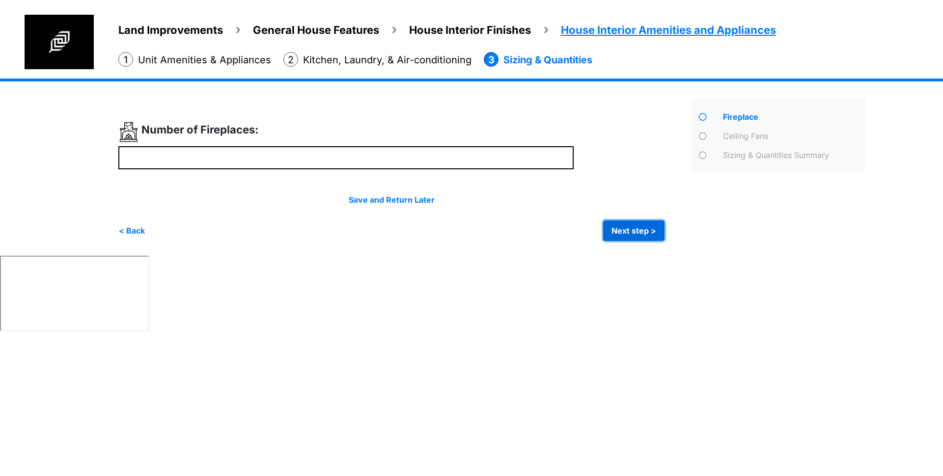
click at [631, 221] on button "Next step >" at bounding box center [633, 230] width 61 height 21
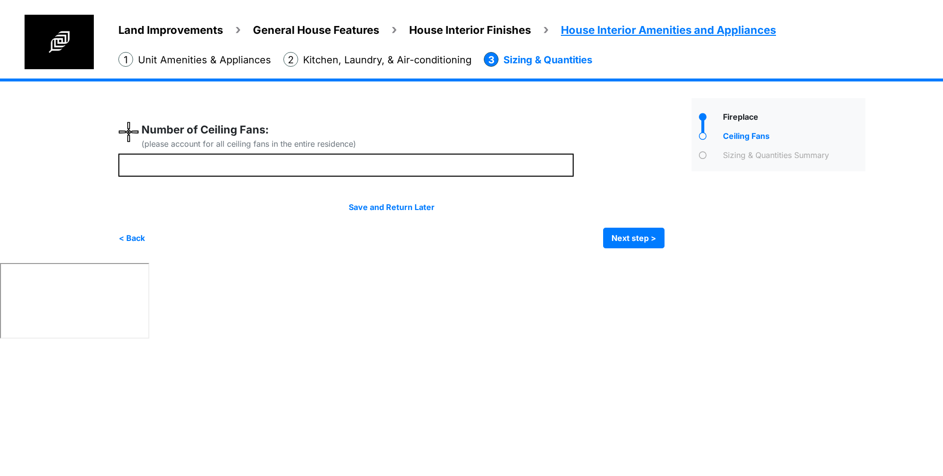
click at [299, 148] on div "(please account for all ceiling fans in the entire residence)" at bounding box center [248, 144] width 215 height 12
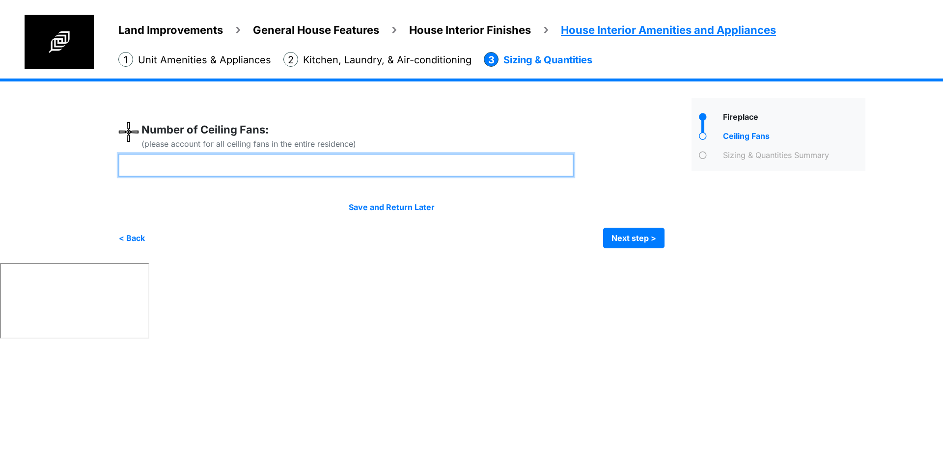
click at [293, 161] on input "number" at bounding box center [345, 165] width 455 height 23
type input "*"
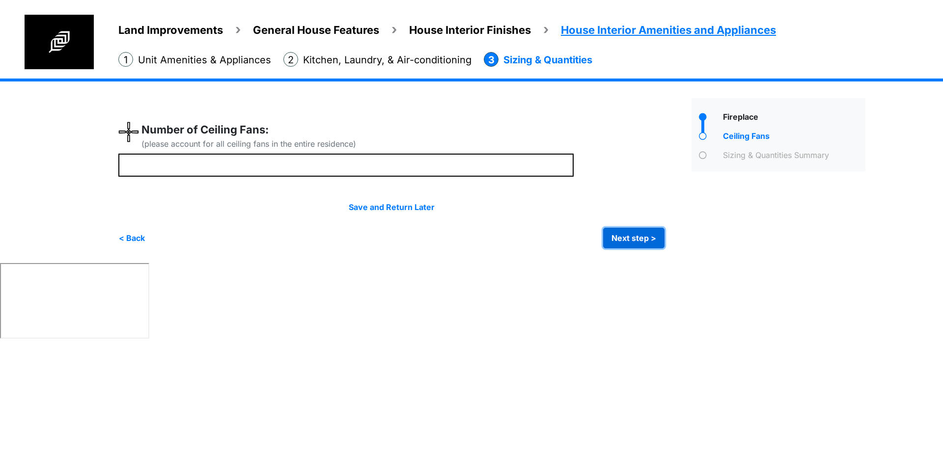
type input "*"
click at [633, 244] on button "Next step >" at bounding box center [633, 238] width 61 height 21
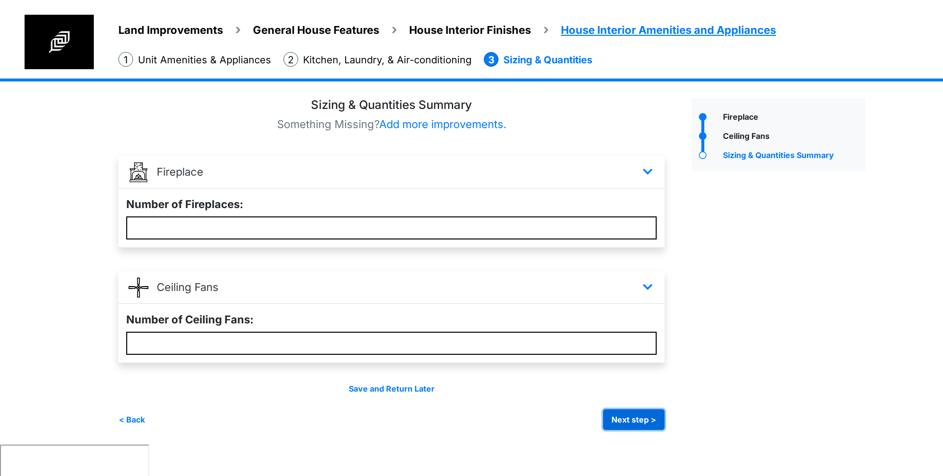
click at [643, 410] on button "Next step >" at bounding box center [633, 419] width 61 height 21
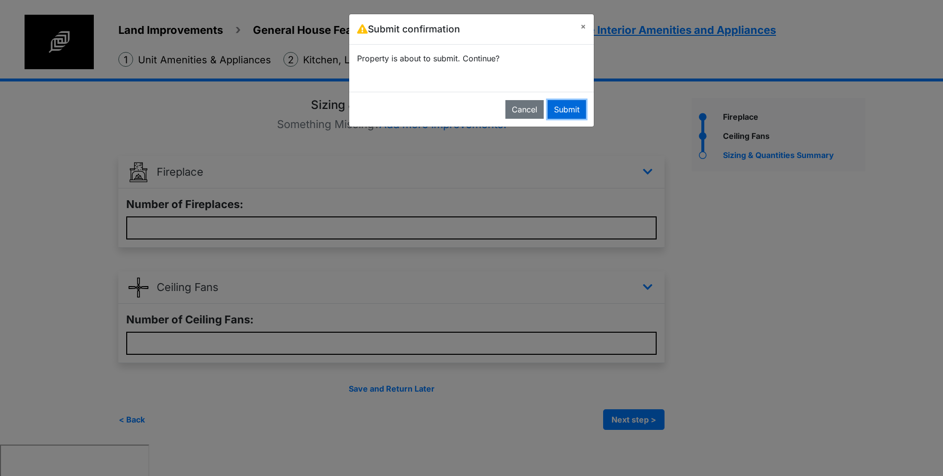
click at [571, 106] on button "Submit" at bounding box center [566, 109] width 38 height 19
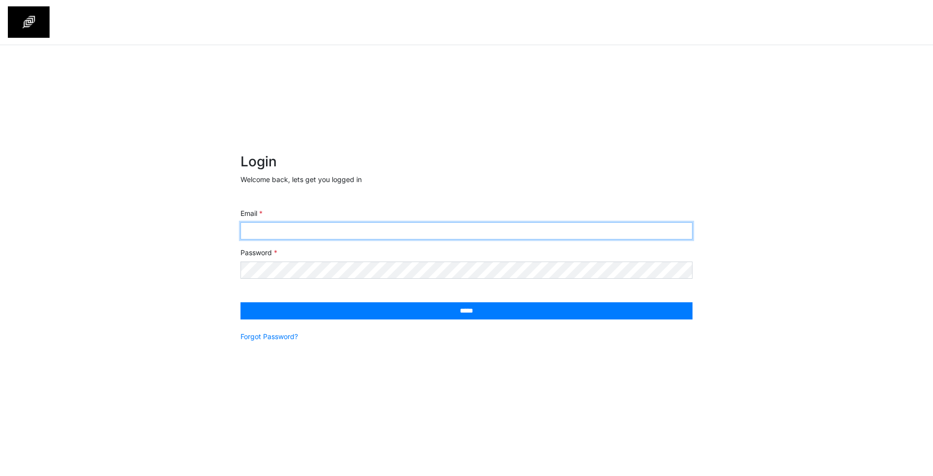
type input "**********"
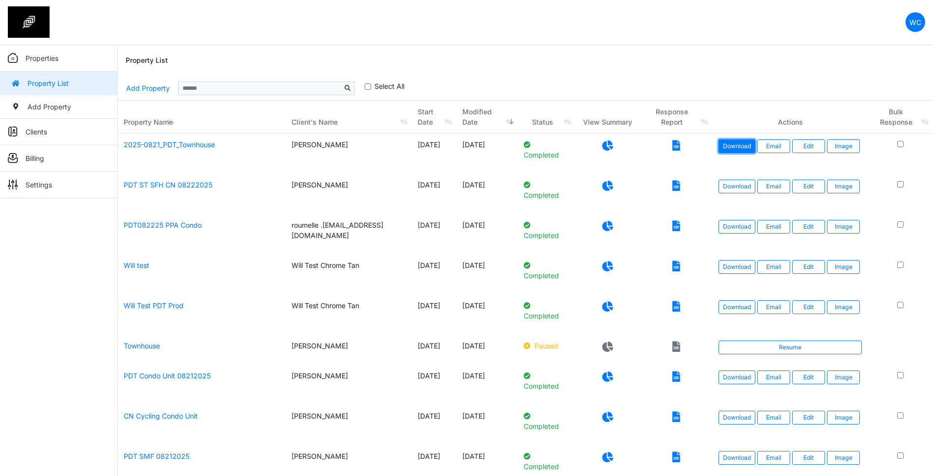
click at [742, 146] on link "Download" at bounding box center [737, 146] width 37 height 14
drag, startPoint x: 635, startPoint y: 60, endPoint x: 761, endPoint y: 5, distance: 138.1
click at [639, 60] on div "Property List" at bounding box center [526, 60] width 800 height 31
